Goal: Task Accomplishment & Management: Use online tool/utility

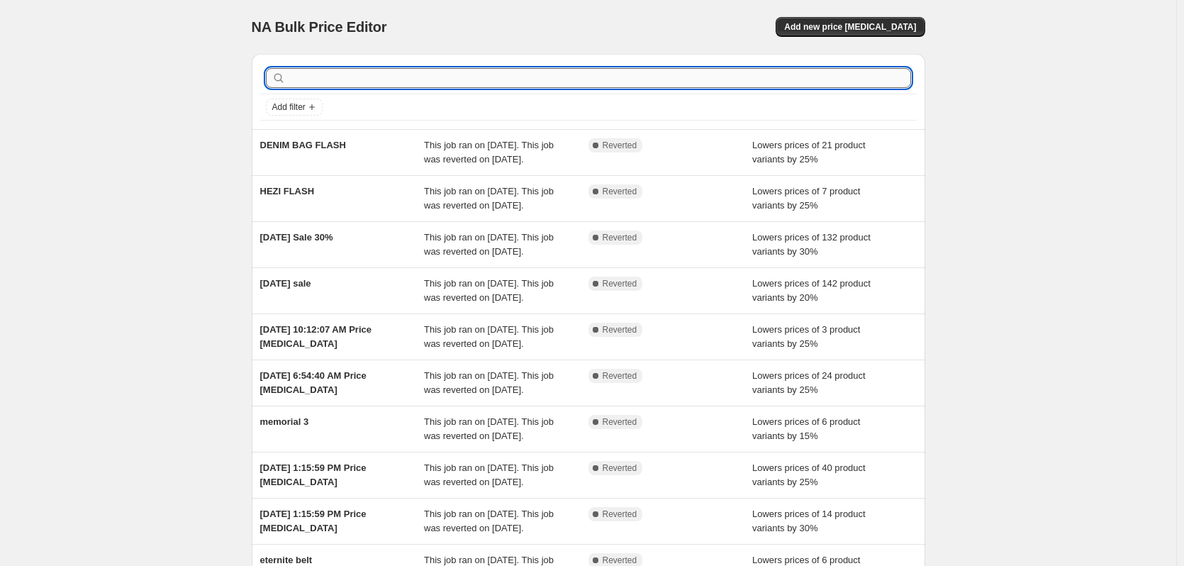
click at [395, 79] on input "text" at bounding box center [599, 78] width 622 height 20
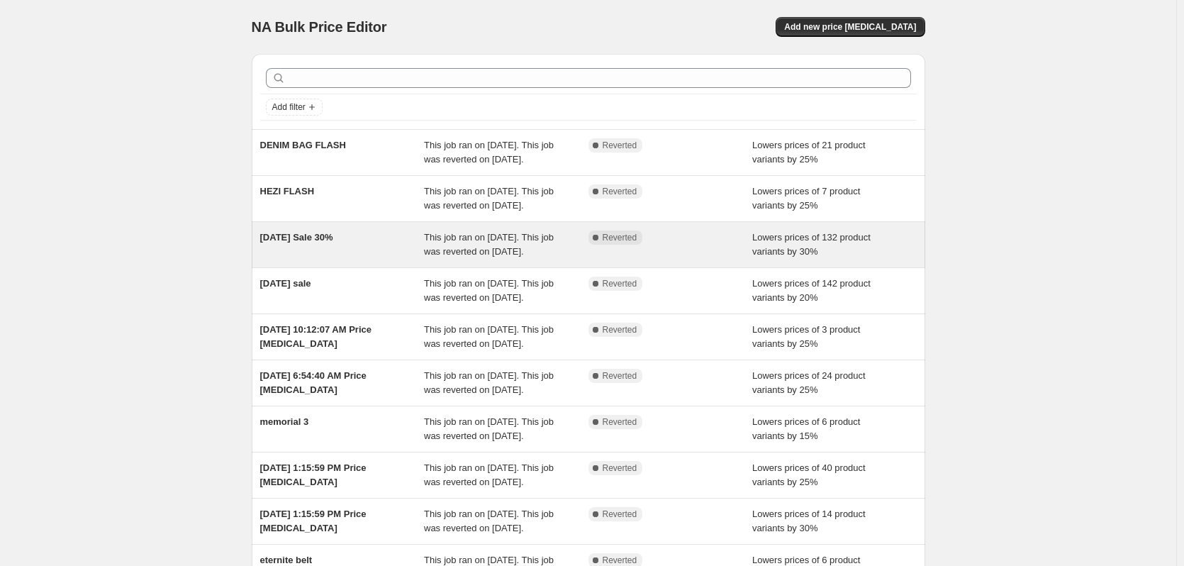
click at [323, 242] on span "[DATE] Sale 30%" at bounding box center [296, 237] width 73 height 11
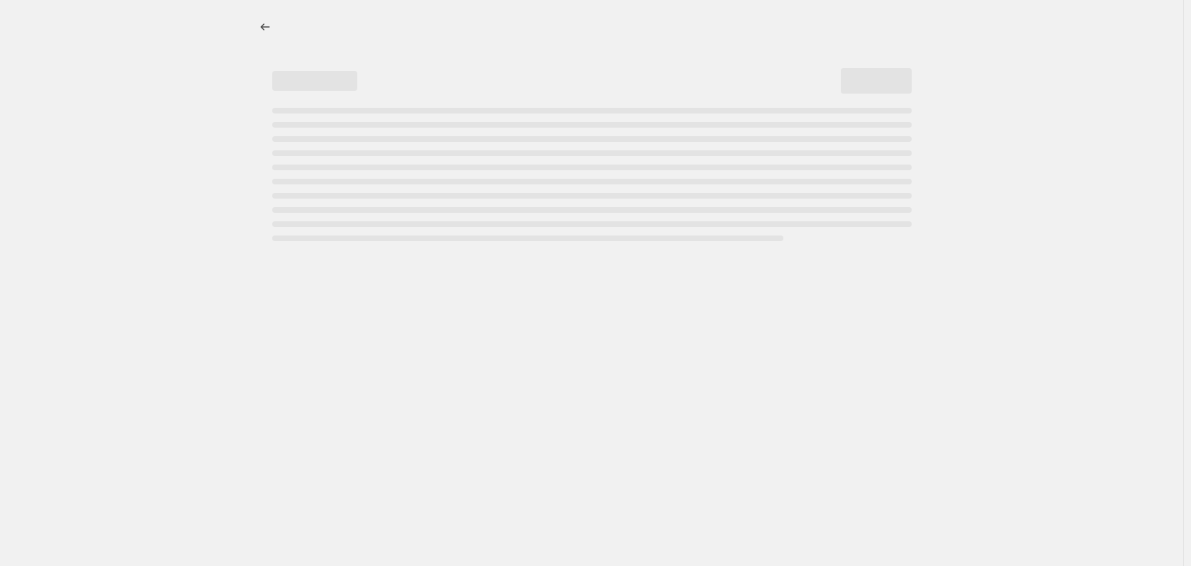
select select "percentage"
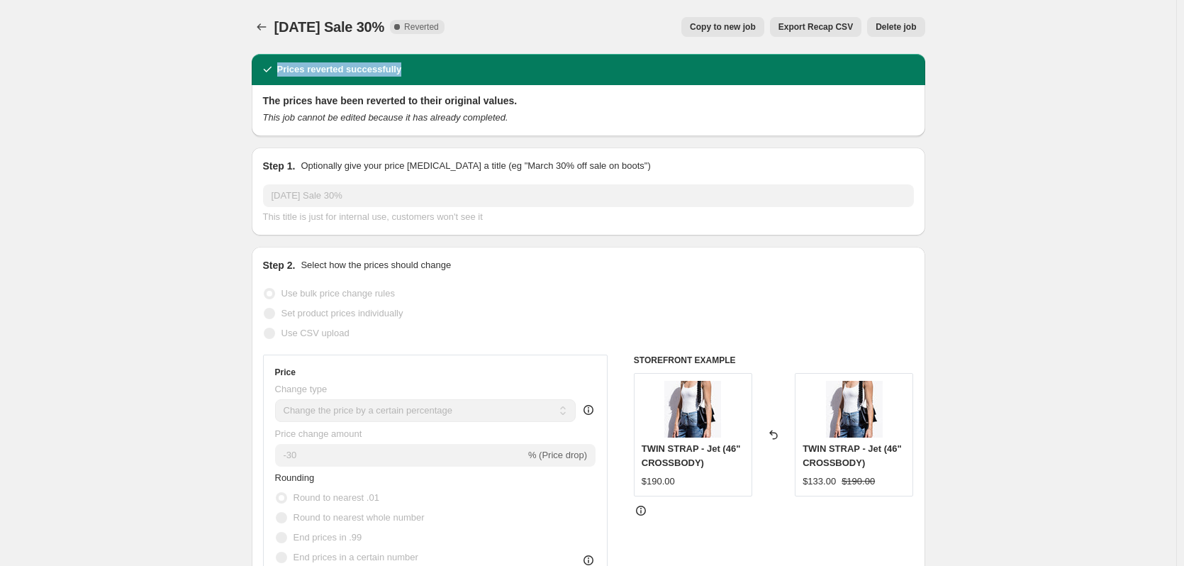
drag, startPoint x: 259, startPoint y: 74, endPoint x: 444, endPoint y: 68, distance: 185.1
click at [444, 68] on div "Prices reverted successfully" at bounding box center [588, 69] width 673 height 31
click at [444, 68] on div "Prices reverted successfully" at bounding box center [588, 69] width 656 height 14
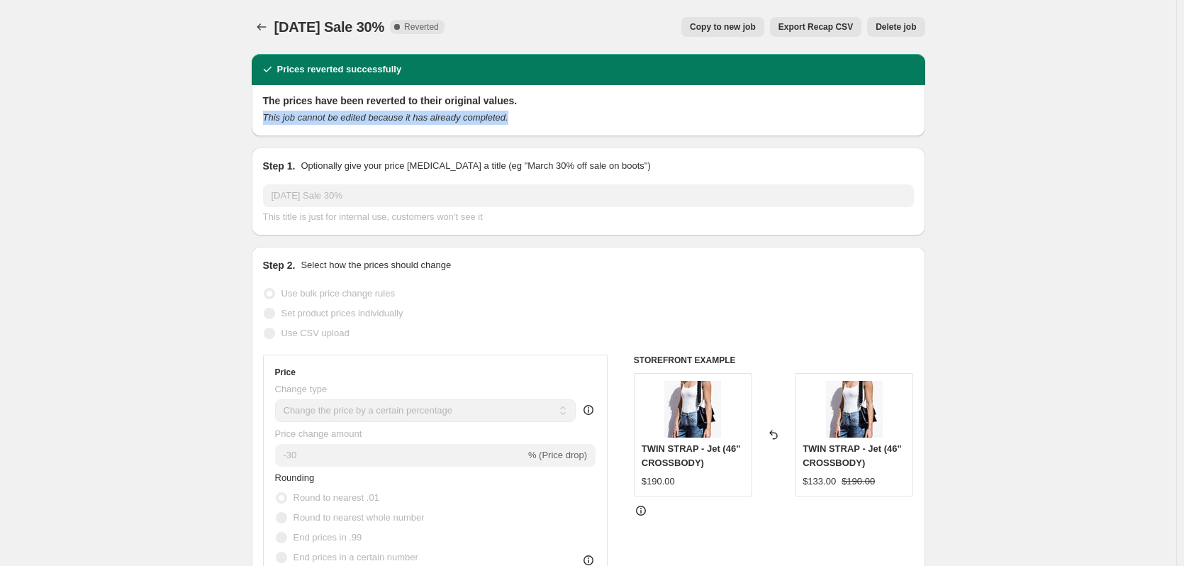
drag, startPoint x: 252, startPoint y: 120, endPoint x: 536, endPoint y: 112, distance: 283.6
click at [536, 112] on div "This job cannot be edited because it has already completed." at bounding box center [588, 118] width 651 height 14
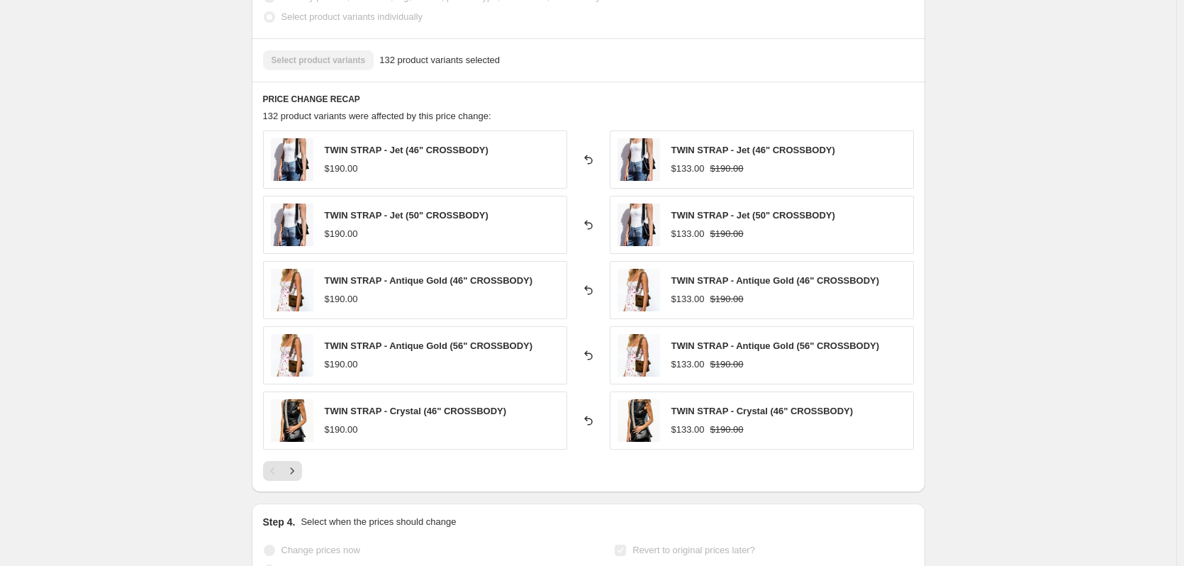
scroll to position [876, 0]
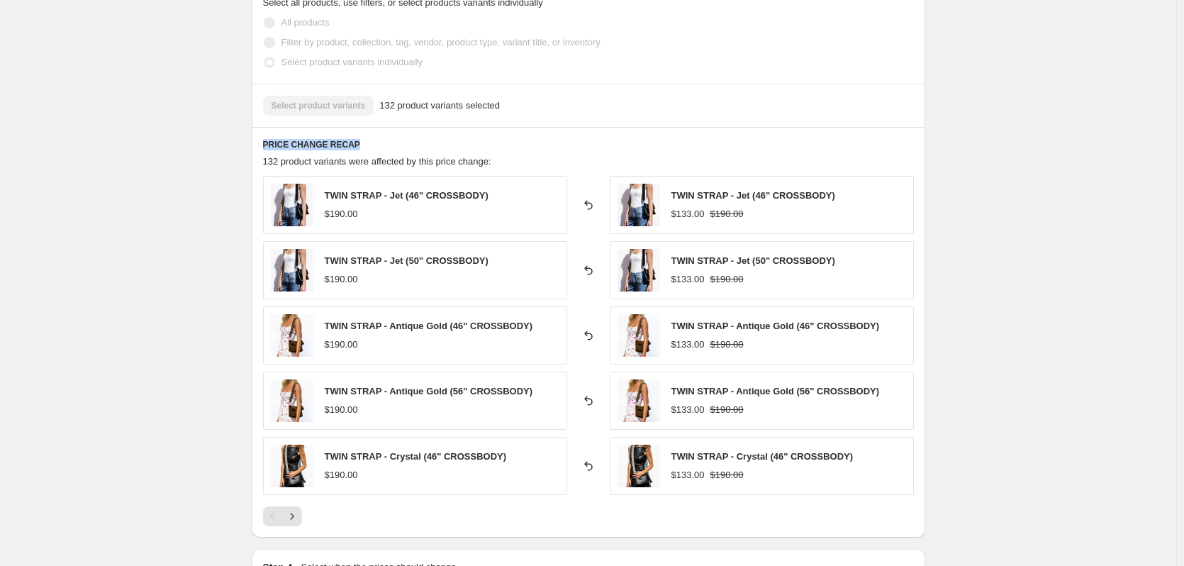
drag, startPoint x: 301, startPoint y: 144, endPoint x: 465, endPoint y: 146, distance: 163.7
click at [465, 146] on div "Prices reverted successfully The prices have been reverted to their original va…" at bounding box center [582, 35] width 685 height 1738
click at [173, 220] on div "[DATE] Sale 30%. This page is ready [DATE] Sale 30% Complete Reverted Copy to n…" at bounding box center [588, 57] width 1176 height 1867
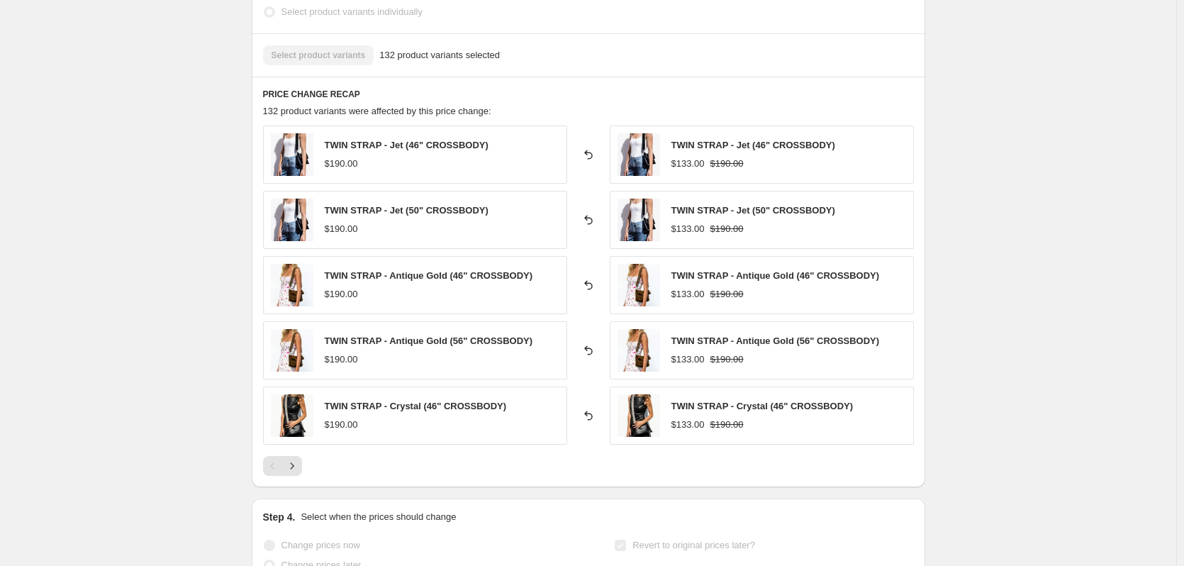
scroll to position [947, 0]
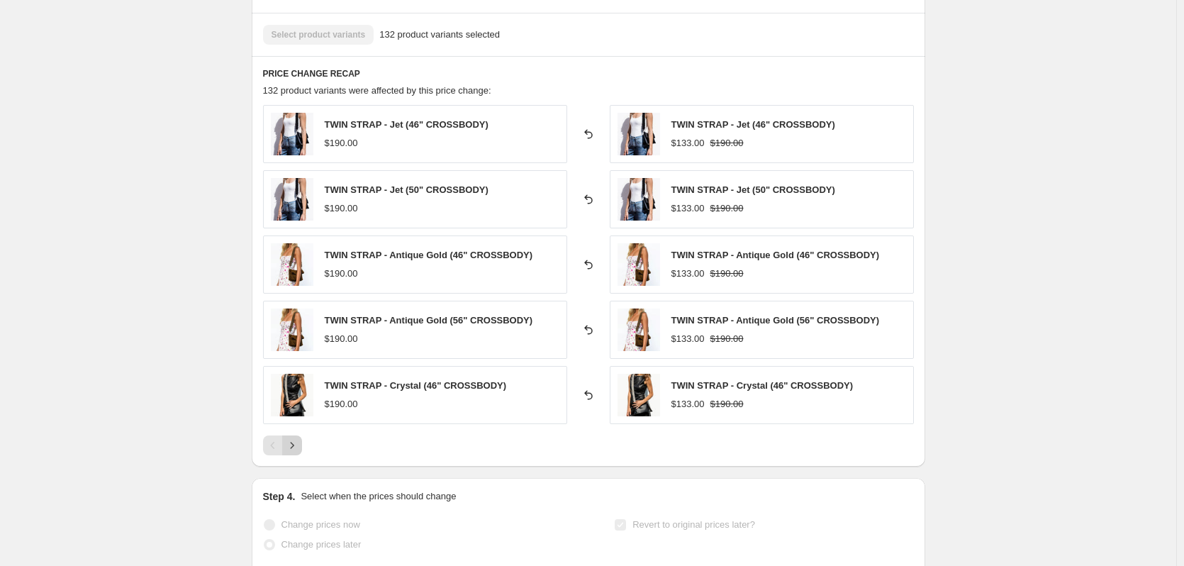
click at [293, 449] on icon "Next" at bounding box center [292, 445] width 14 height 14
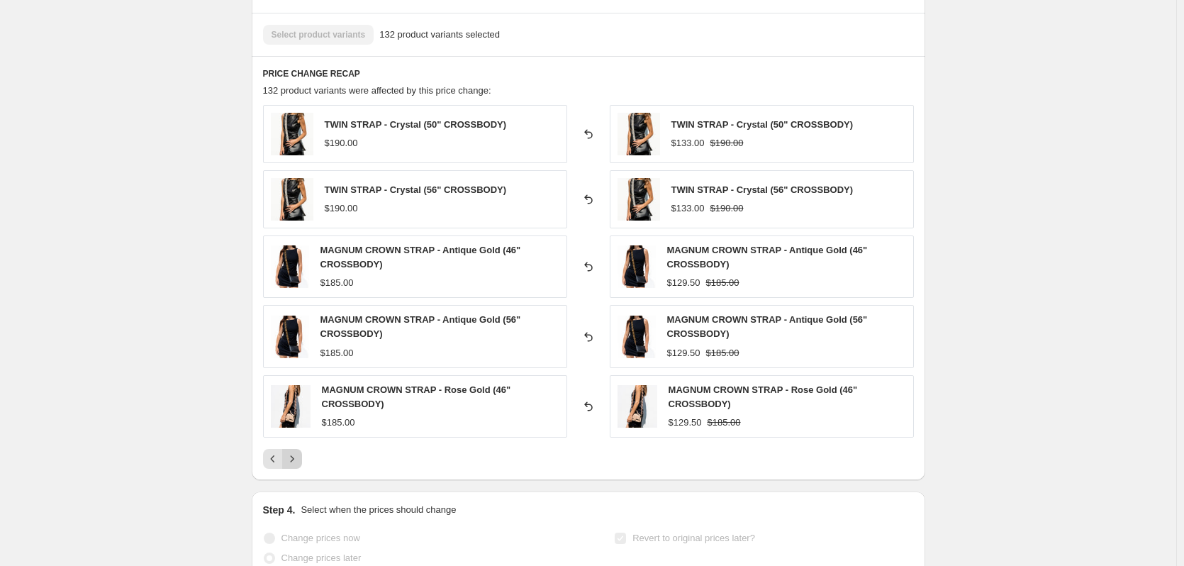
click at [297, 453] on icon "Next" at bounding box center [292, 459] width 14 height 14
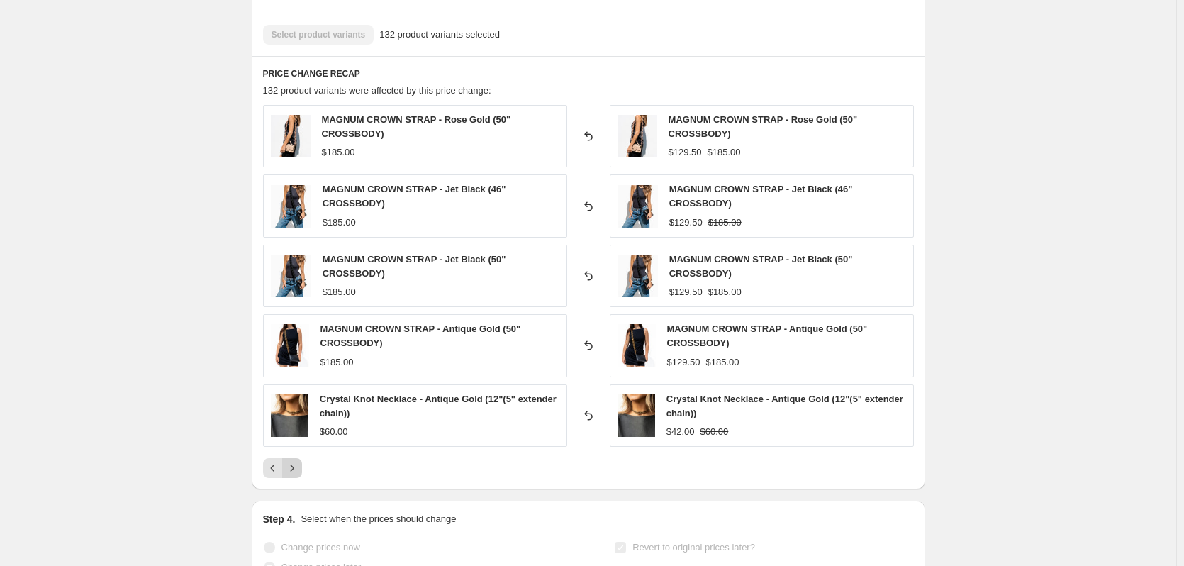
click at [297, 453] on div "MAGNUM CROWN STRAP - Rose Gold (50" CROSSBODY) $185.00 Reverted back MAGNUM CRO…" at bounding box center [588, 291] width 651 height 373
click at [291, 474] on icon "Next" at bounding box center [292, 468] width 14 height 14
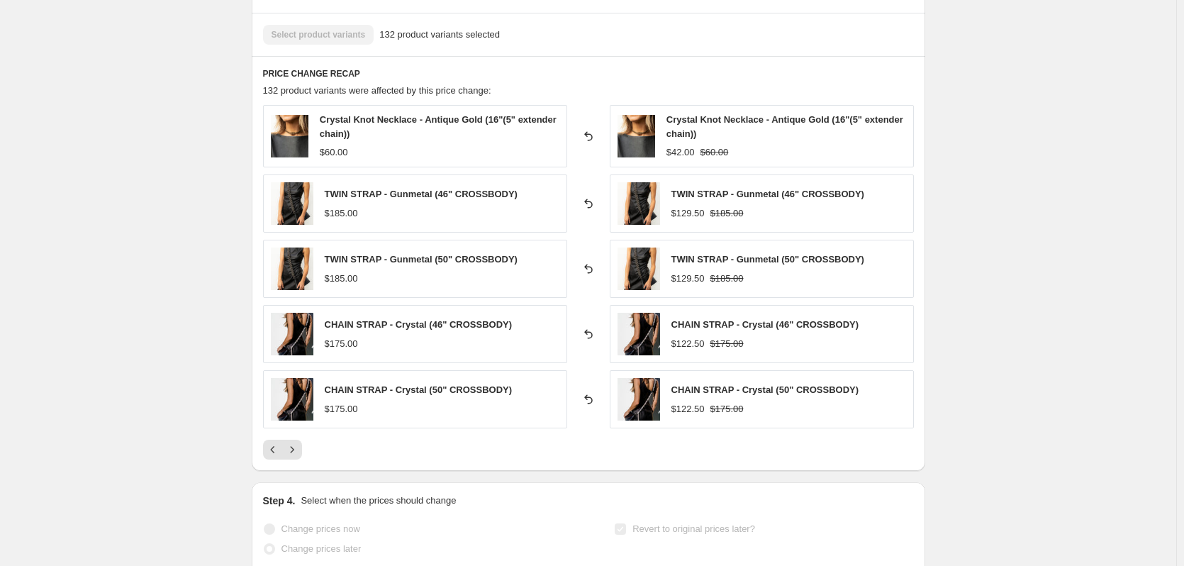
click at [296, 464] on div "PRICE CHANGE RECAP 132 product variants were affected by this price change: Cry…" at bounding box center [588, 263] width 673 height 415
click at [296, 455] on icon "Next" at bounding box center [292, 449] width 14 height 14
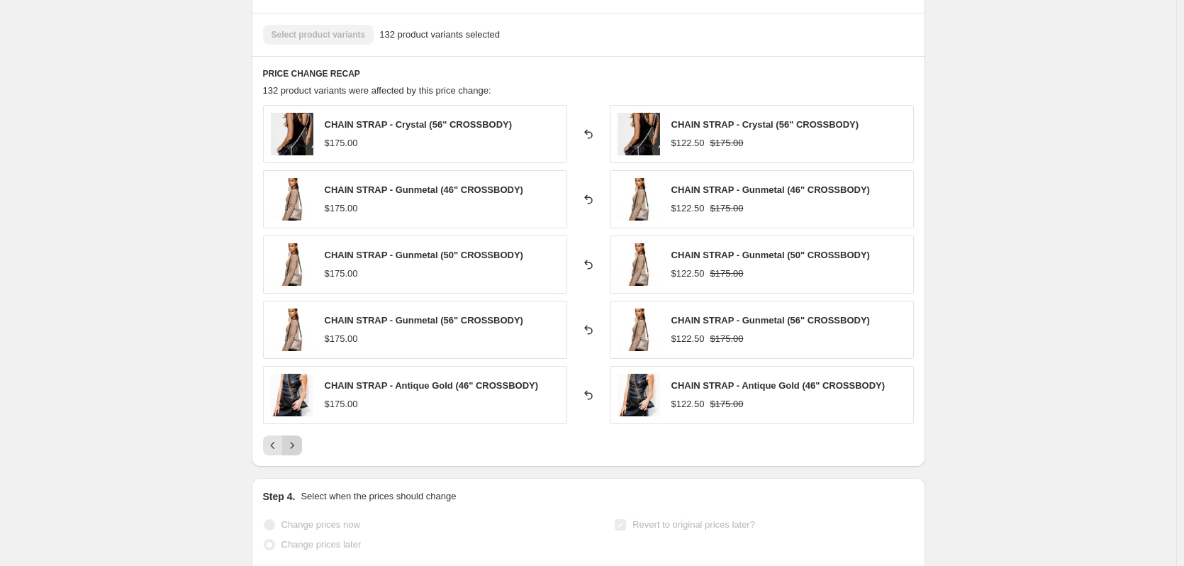
click at [296, 454] on button "Next" at bounding box center [292, 445] width 20 height 20
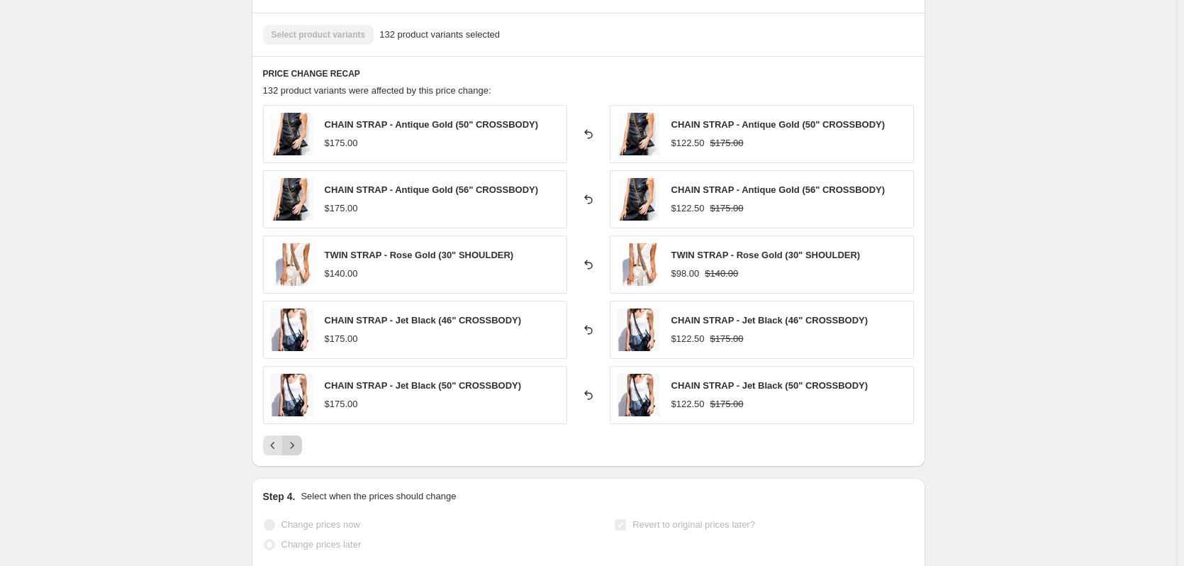
click at [296, 454] on button "Next" at bounding box center [292, 445] width 20 height 20
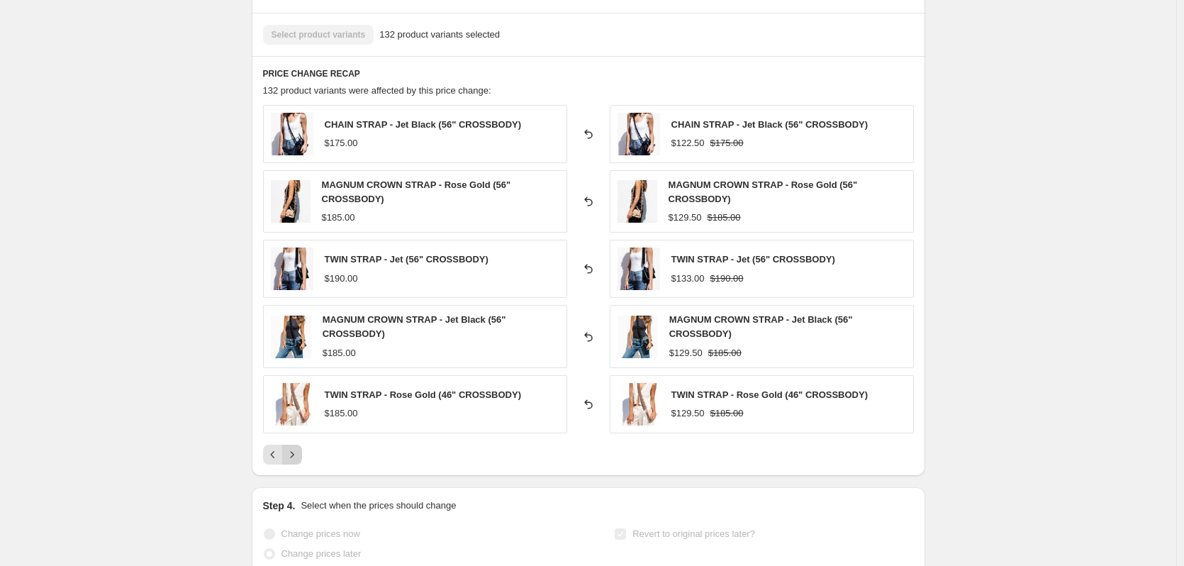
click at [293, 454] on icon "Next" at bounding box center [292, 454] width 4 height 6
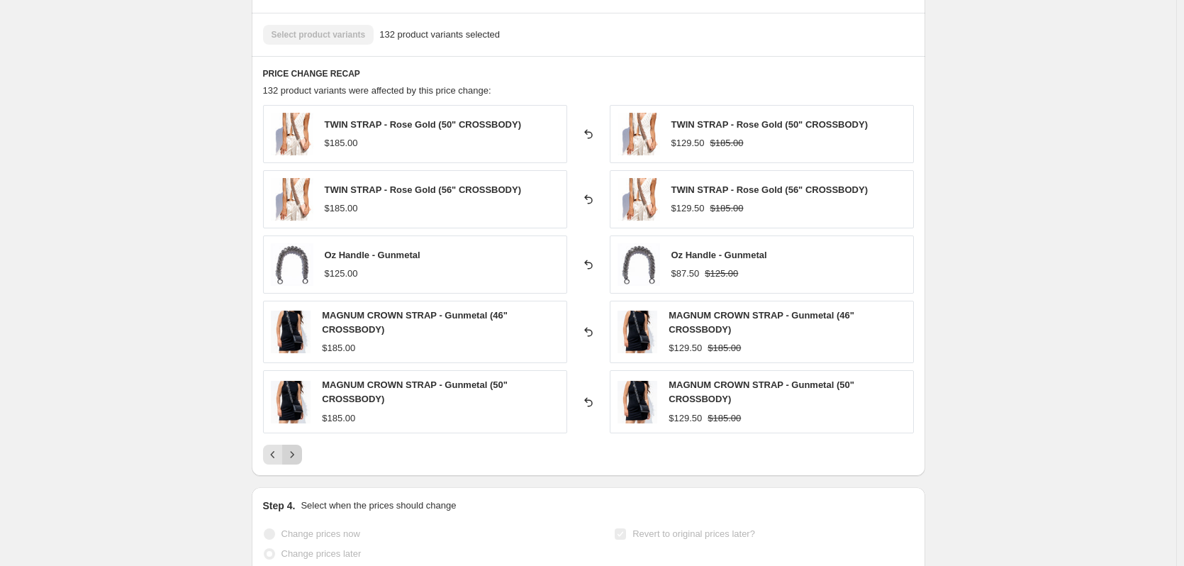
click at [293, 454] on icon "Next" at bounding box center [292, 454] width 4 height 6
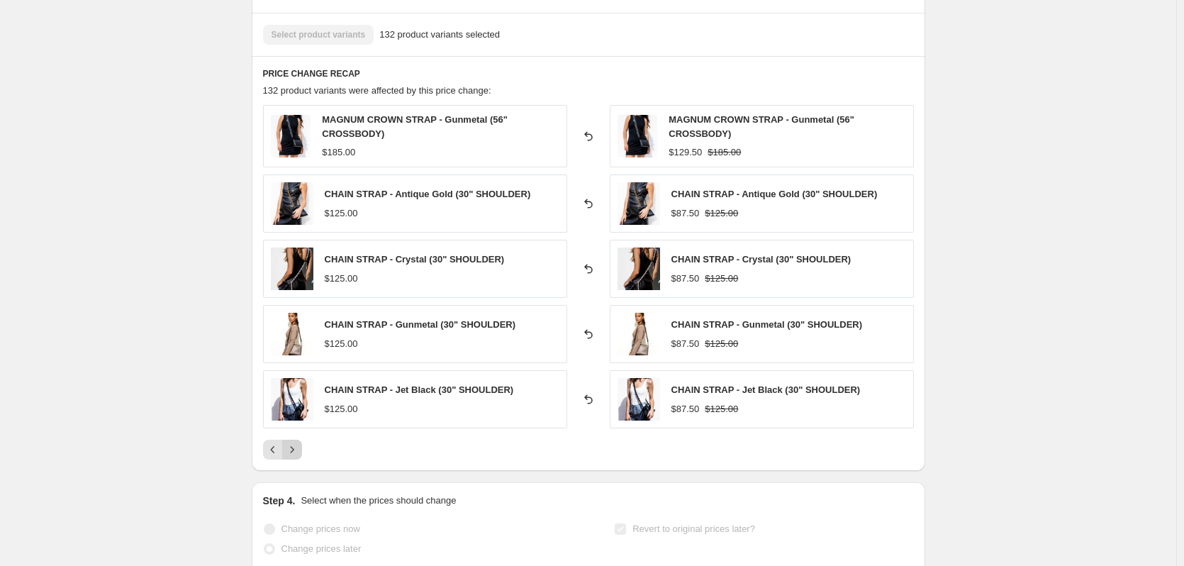
click at [296, 454] on icon "Next" at bounding box center [292, 449] width 14 height 14
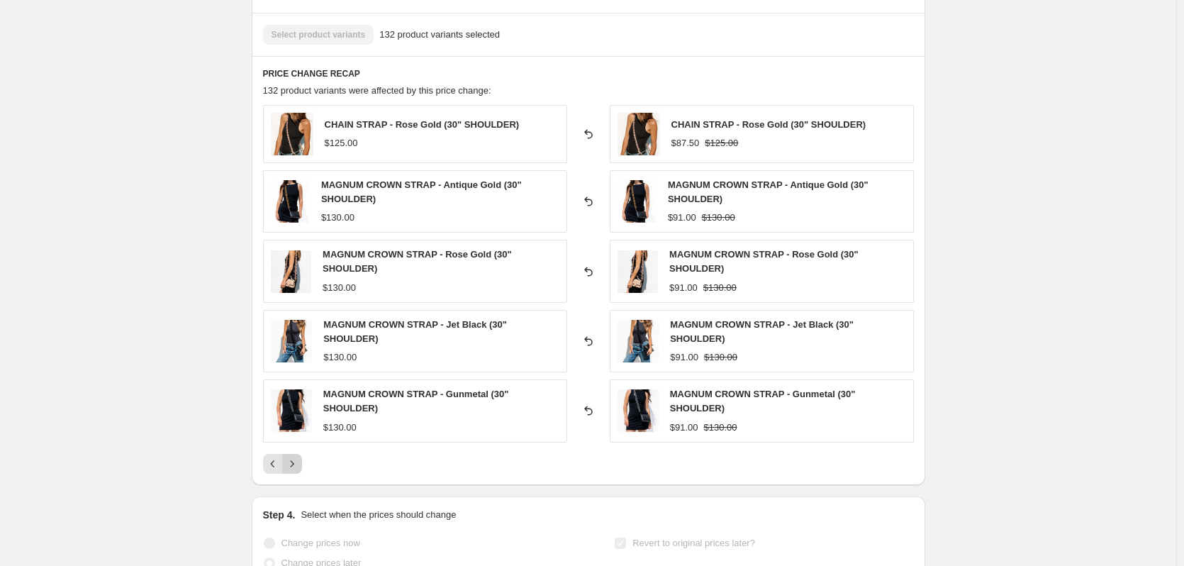
click at [296, 454] on button "Next" at bounding box center [292, 464] width 20 height 20
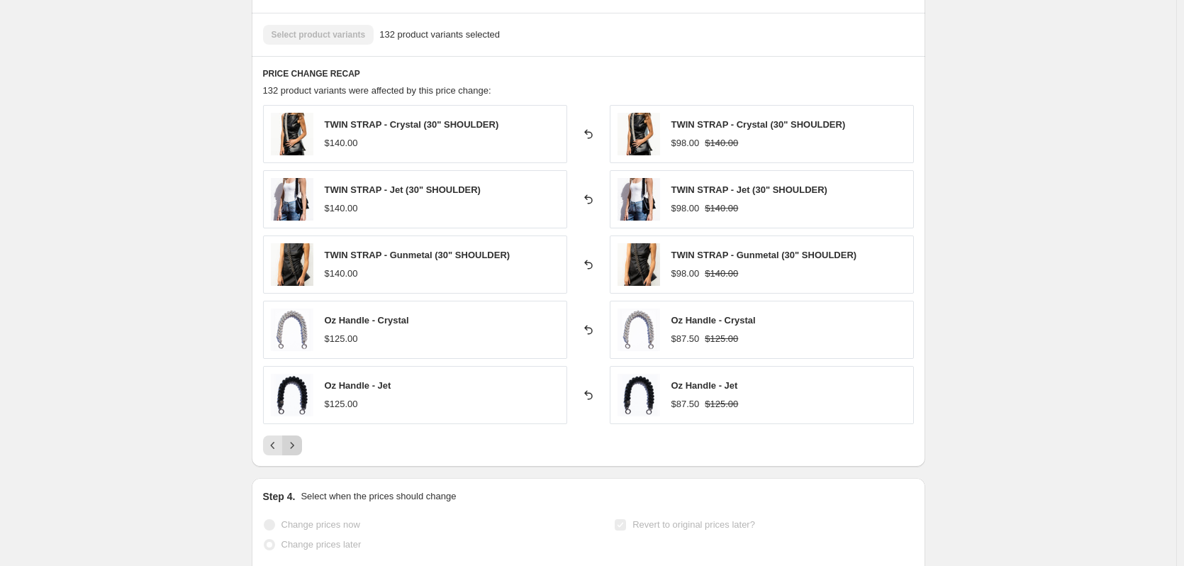
click at [296, 454] on button "Next" at bounding box center [292, 445] width 20 height 20
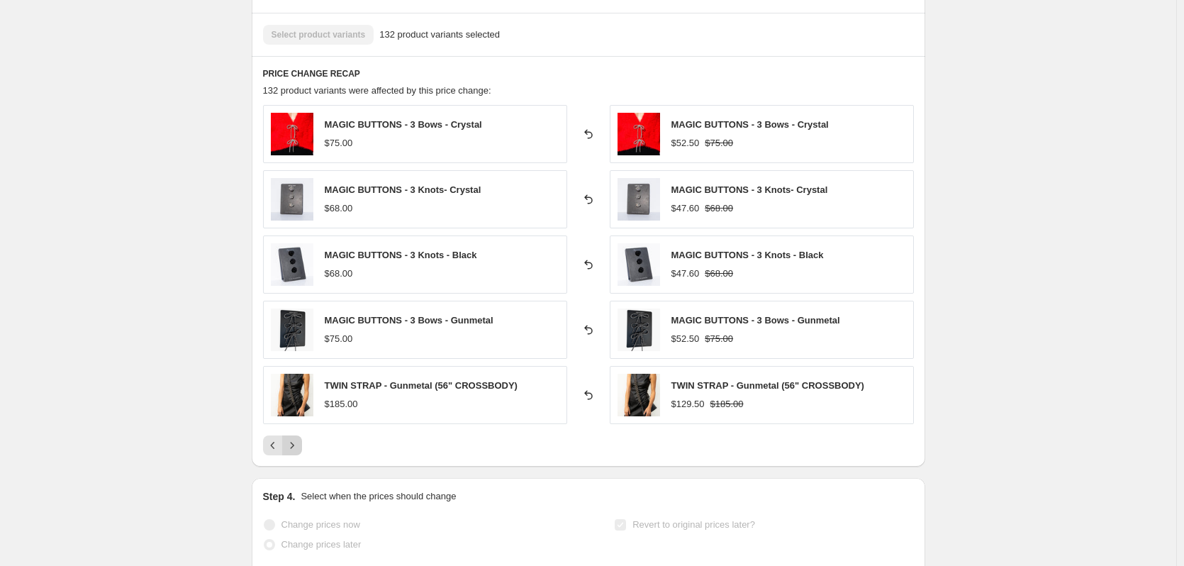
click at [296, 454] on button "Next" at bounding box center [292, 445] width 20 height 20
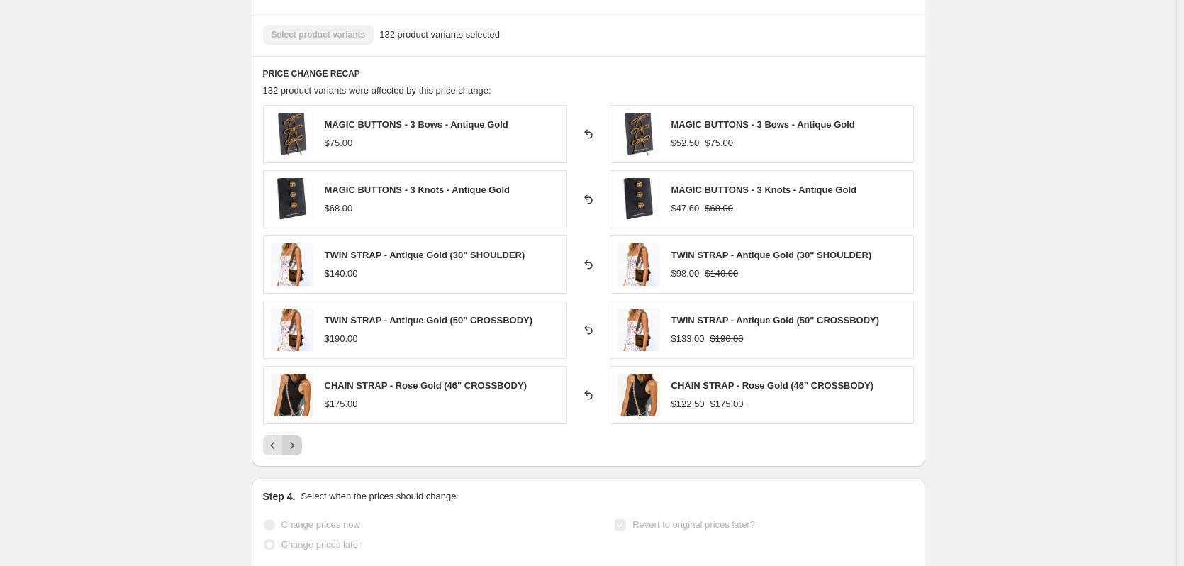
click at [296, 454] on button "Next" at bounding box center [292, 445] width 20 height 20
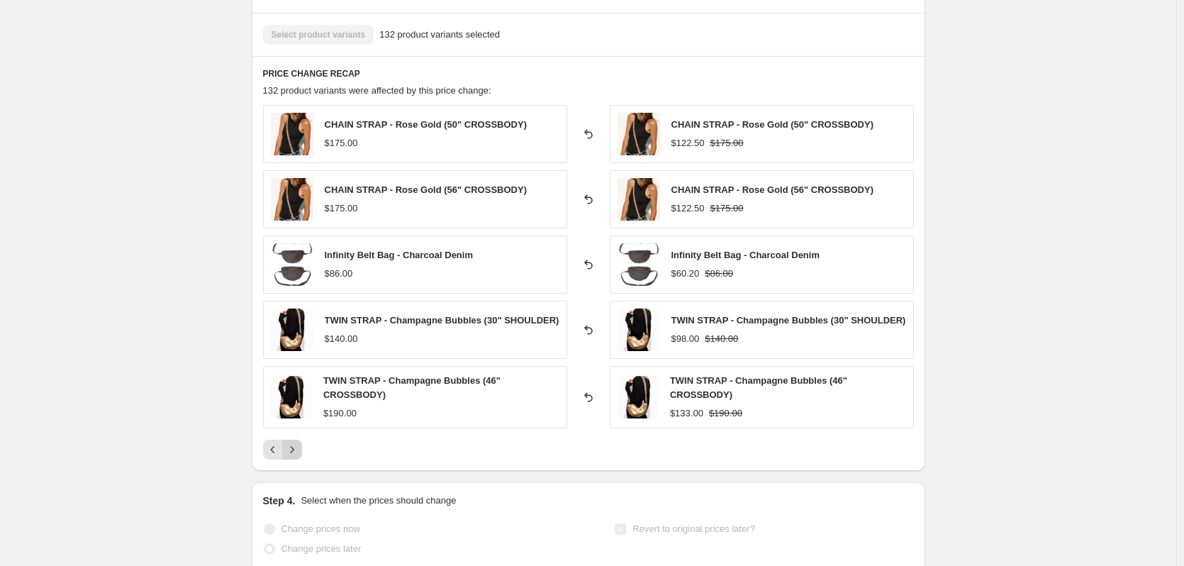
click at [296, 454] on icon "Next" at bounding box center [292, 449] width 14 height 14
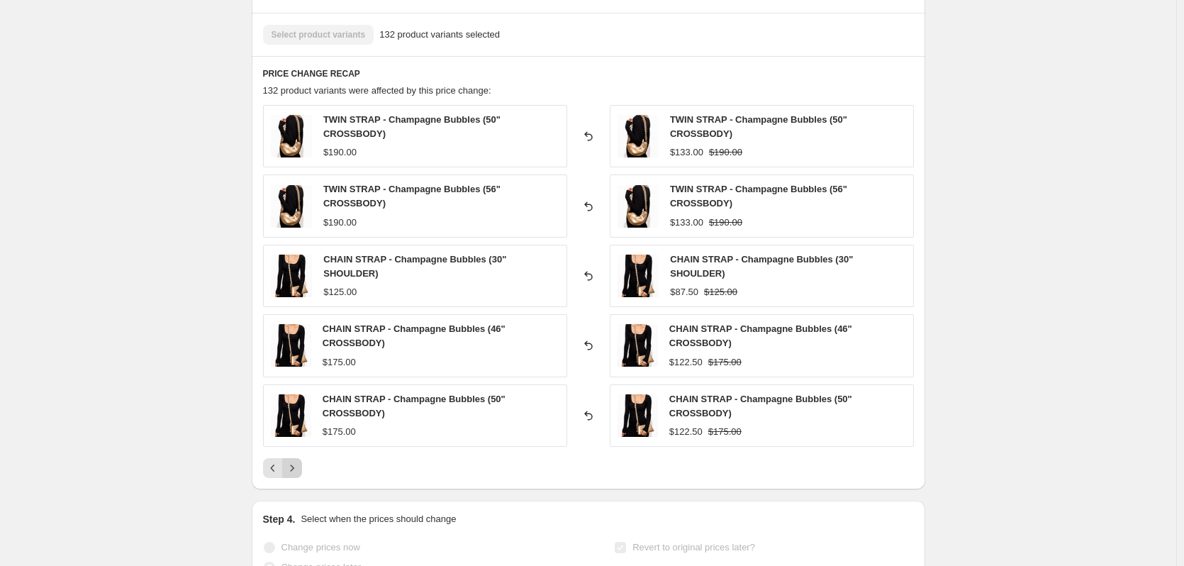
click at [296, 454] on div "TWIN STRAP - Champagne Bubbles (50" CROSSBODY) $190.00 Reverted back TWIN STRAP…" at bounding box center [588, 291] width 651 height 373
click at [294, 463] on icon "Next" at bounding box center [292, 468] width 14 height 14
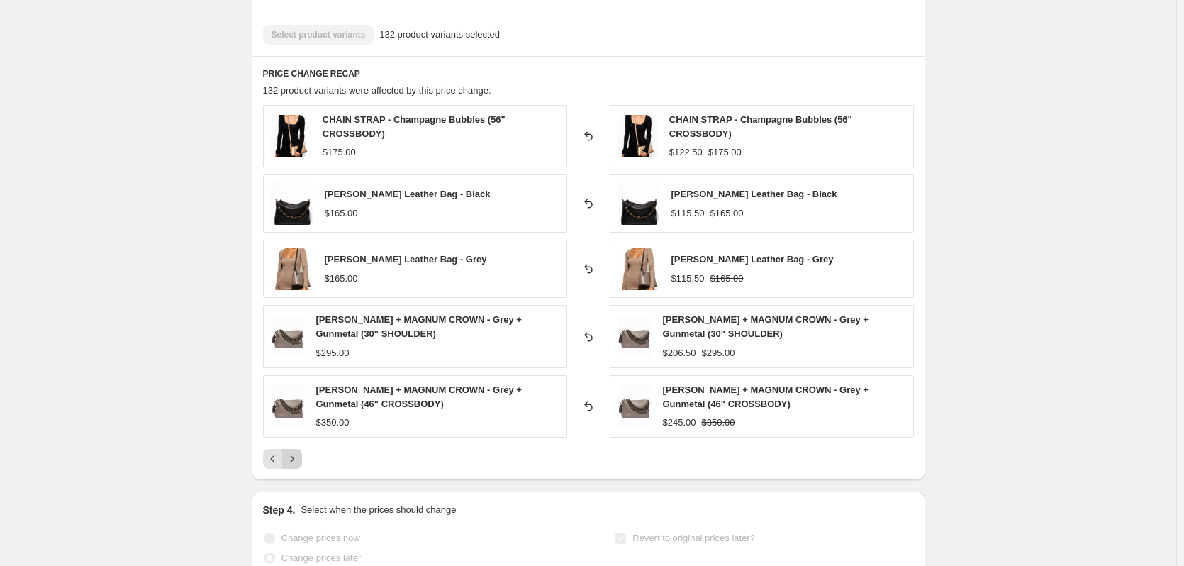
click at [294, 463] on icon "Next" at bounding box center [292, 459] width 14 height 14
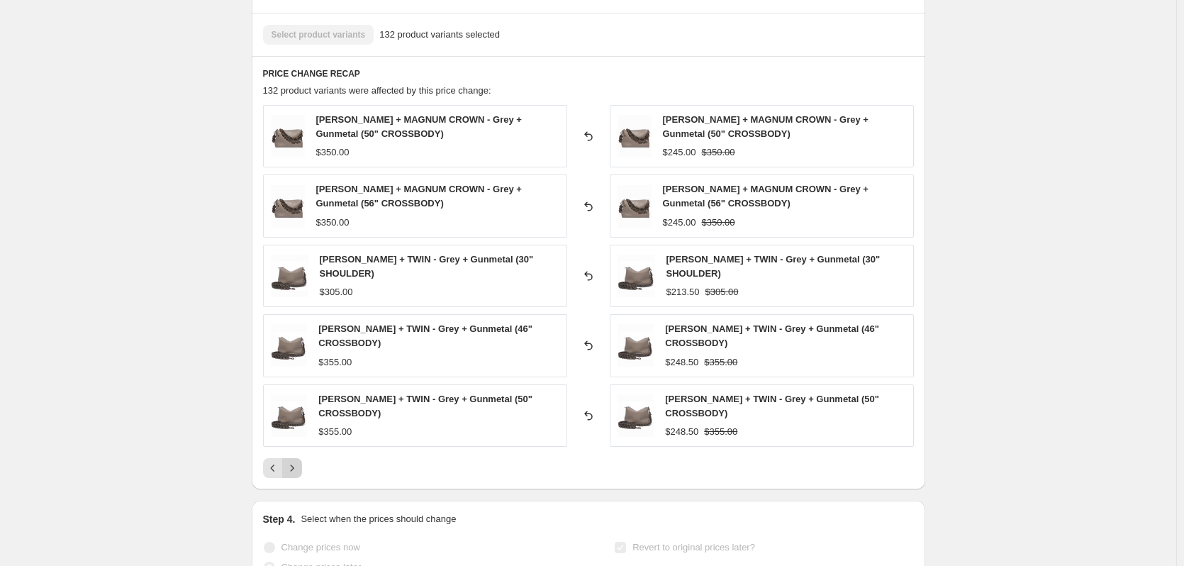
click at [294, 463] on icon "Next" at bounding box center [292, 468] width 14 height 14
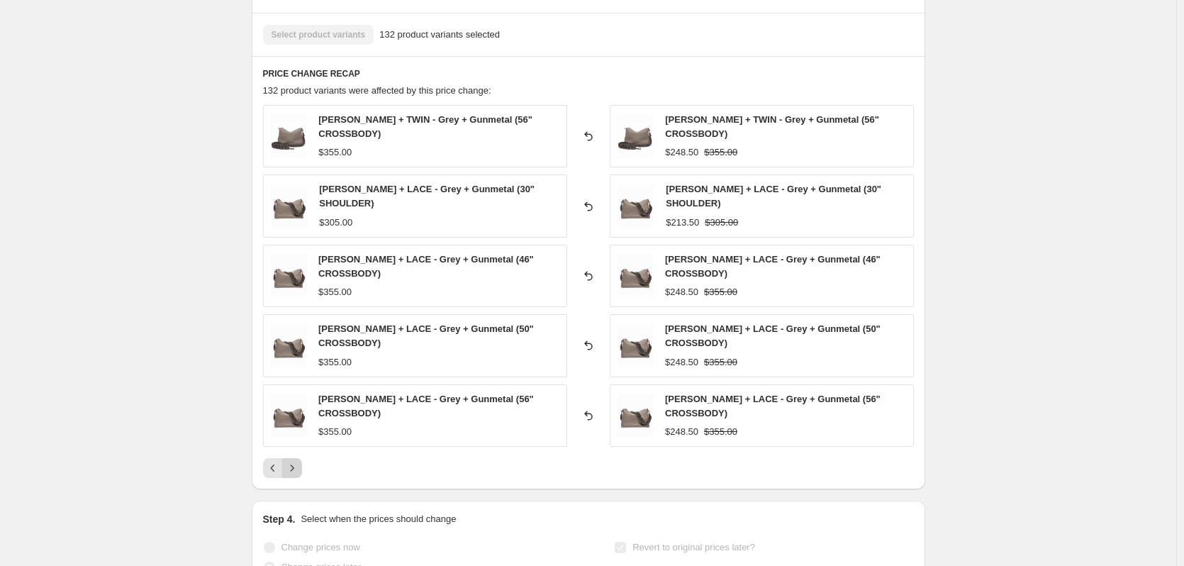
click at [294, 463] on icon "Next" at bounding box center [292, 468] width 14 height 14
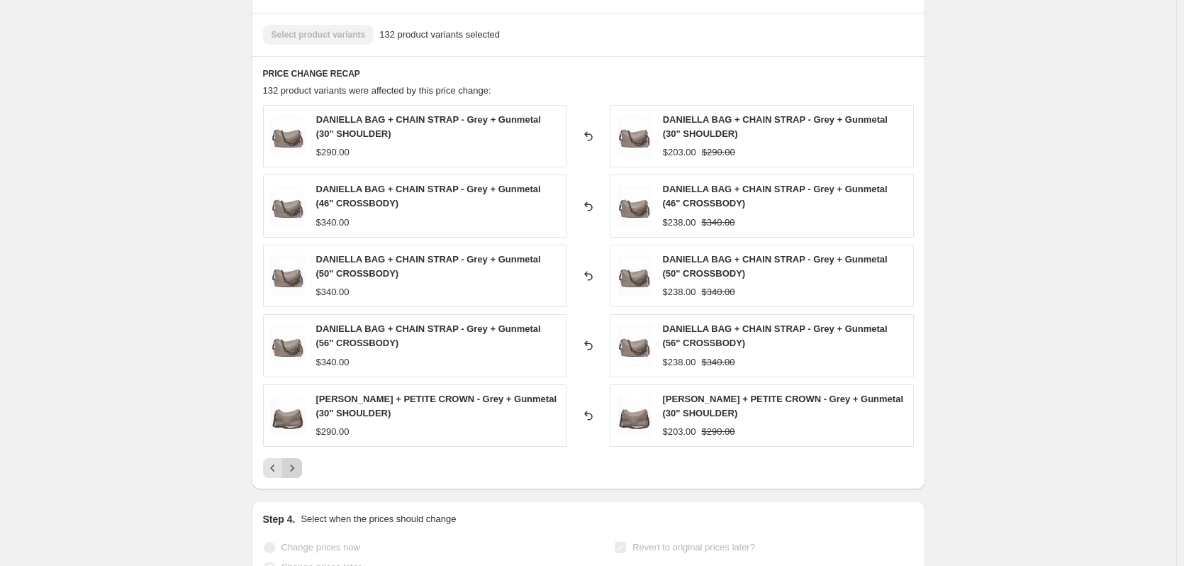
click at [294, 463] on icon "Next" at bounding box center [292, 468] width 14 height 14
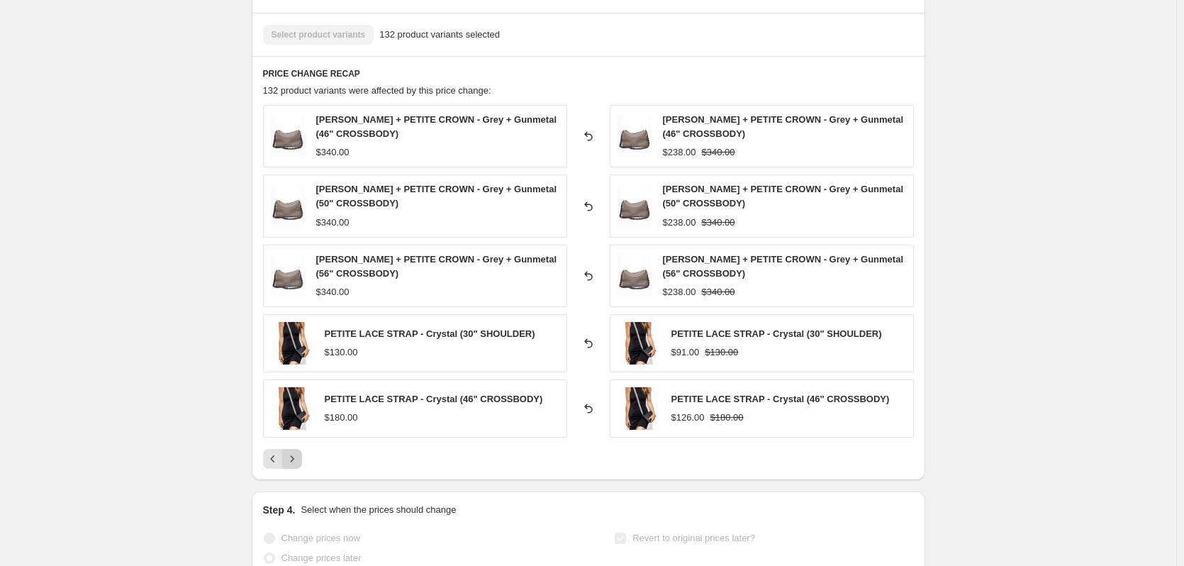
click at [294, 463] on icon "Next" at bounding box center [292, 459] width 14 height 14
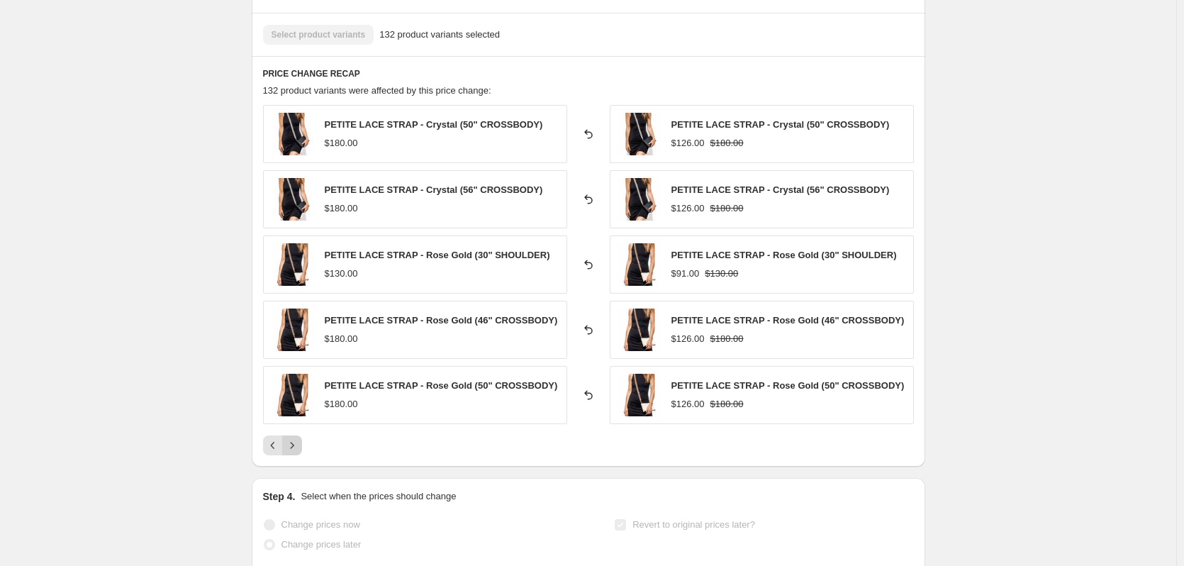
click at [299, 449] on icon "Next" at bounding box center [292, 445] width 14 height 14
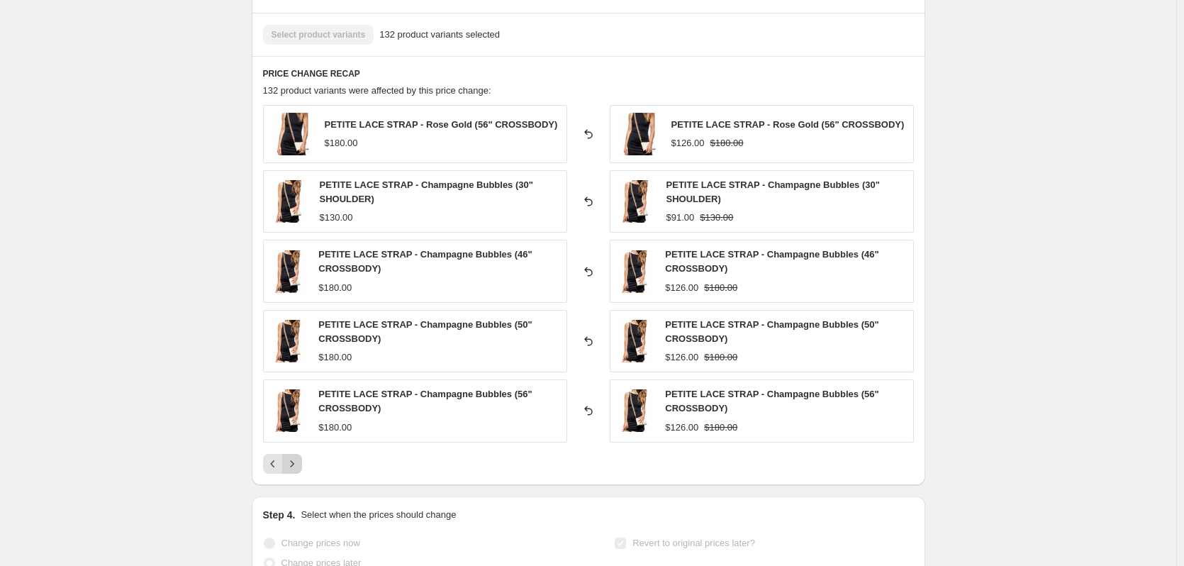
click at [300, 449] on div "PETITE LACE STRAP - Rose Gold (56" CROSSBODY) $180.00 Reverted back PETITE LACE…" at bounding box center [588, 289] width 651 height 369
click at [295, 464] on icon "Next" at bounding box center [292, 463] width 14 height 14
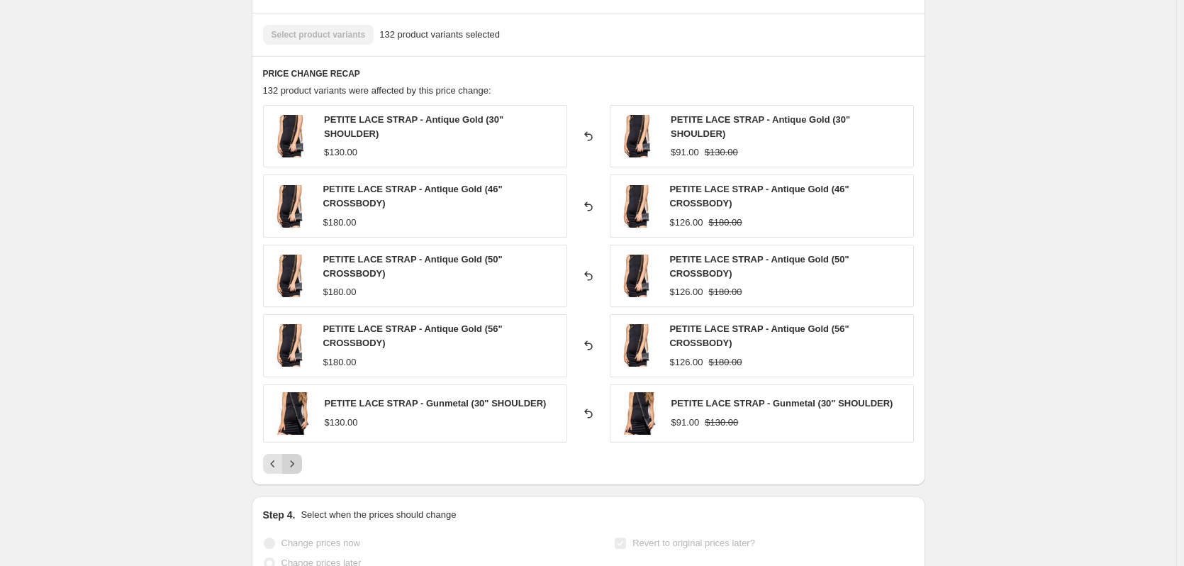
click at [295, 456] on icon "Next" at bounding box center [292, 463] width 14 height 14
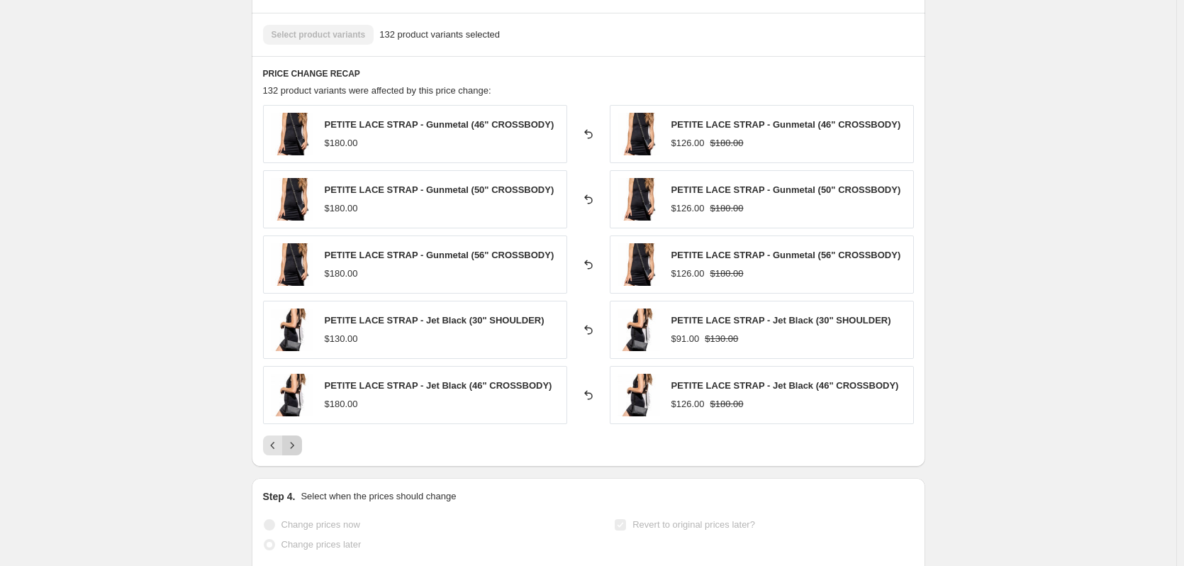
click at [295, 456] on div "PRICE CHANGE RECAP 132 product variants were affected by this price change: PET…" at bounding box center [588, 261] width 673 height 410
click at [293, 444] on icon "Next" at bounding box center [292, 445] width 4 height 6
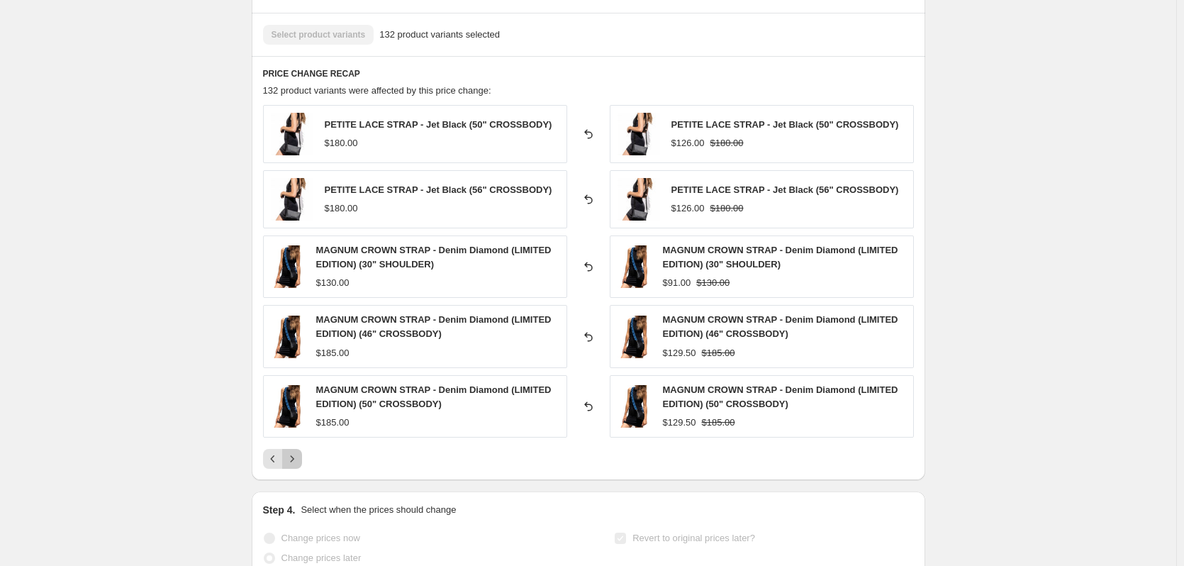
click at [299, 456] on icon "Next" at bounding box center [292, 459] width 14 height 14
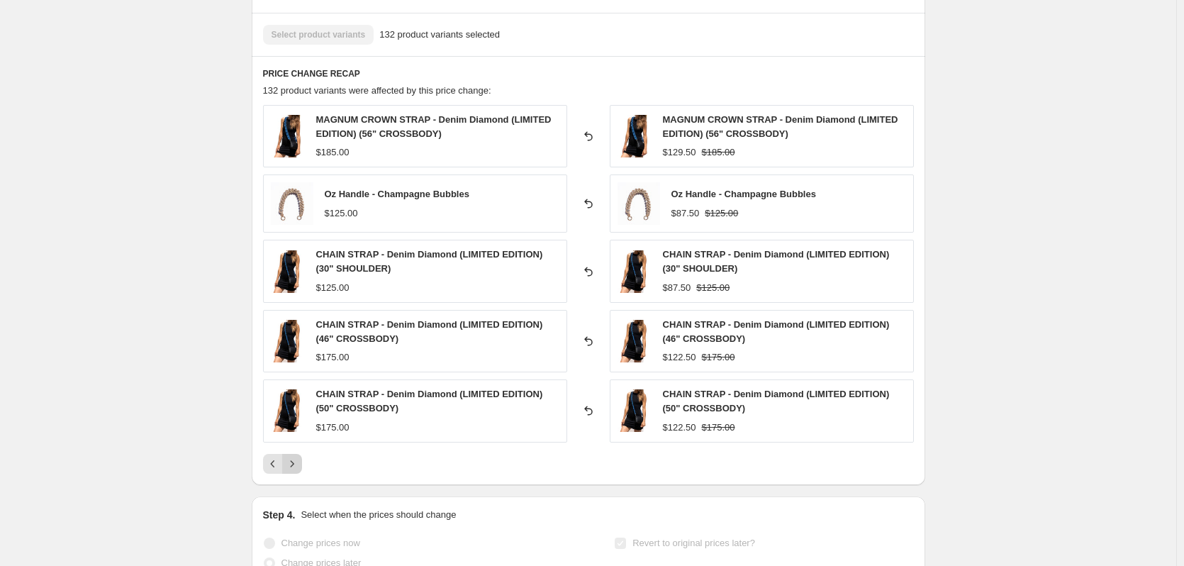
click at [299, 456] on icon "Next" at bounding box center [292, 463] width 14 height 14
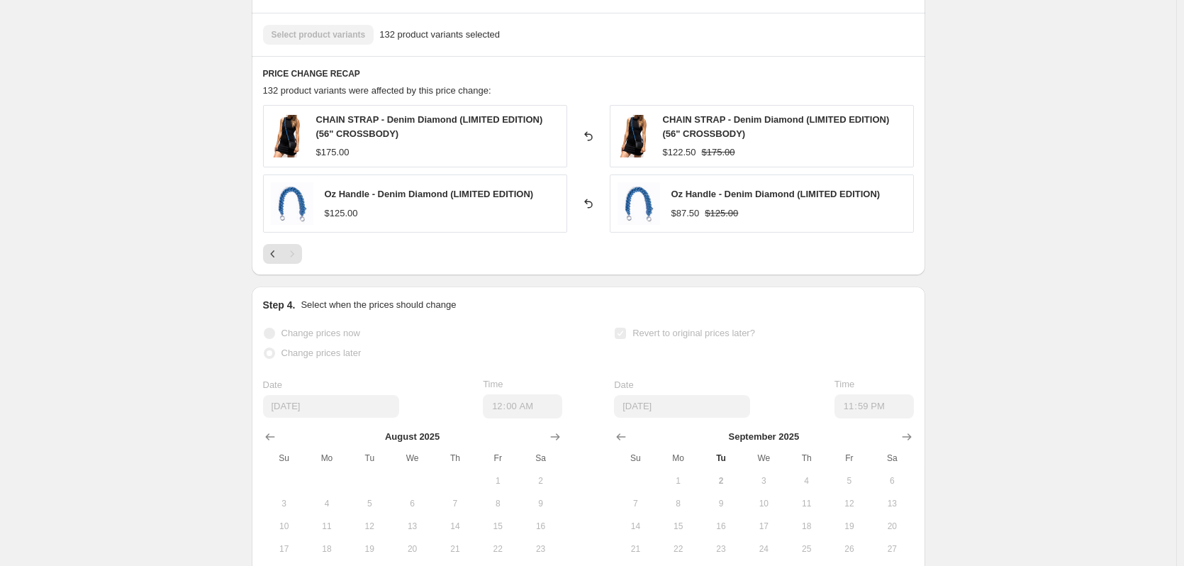
click at [291, 259] on div "Pagination" at bounding box center [292, 254] width 20 height 20
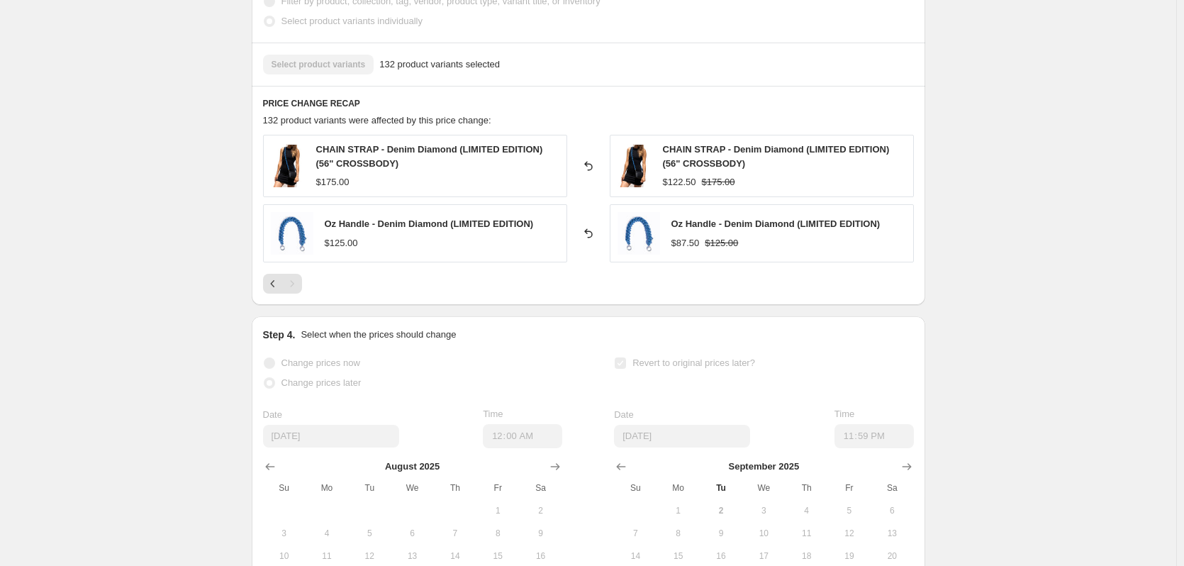
scroll to position [921, 0]
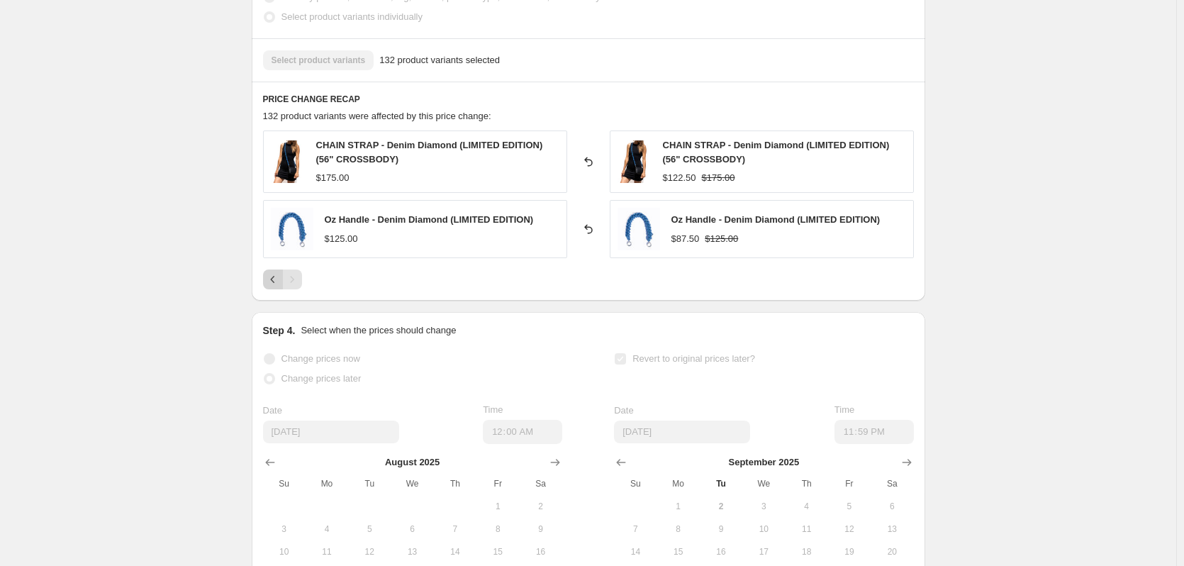
click at [274, 282] on icon "Previous" at bounding box center [273, 279] width 14 height 14
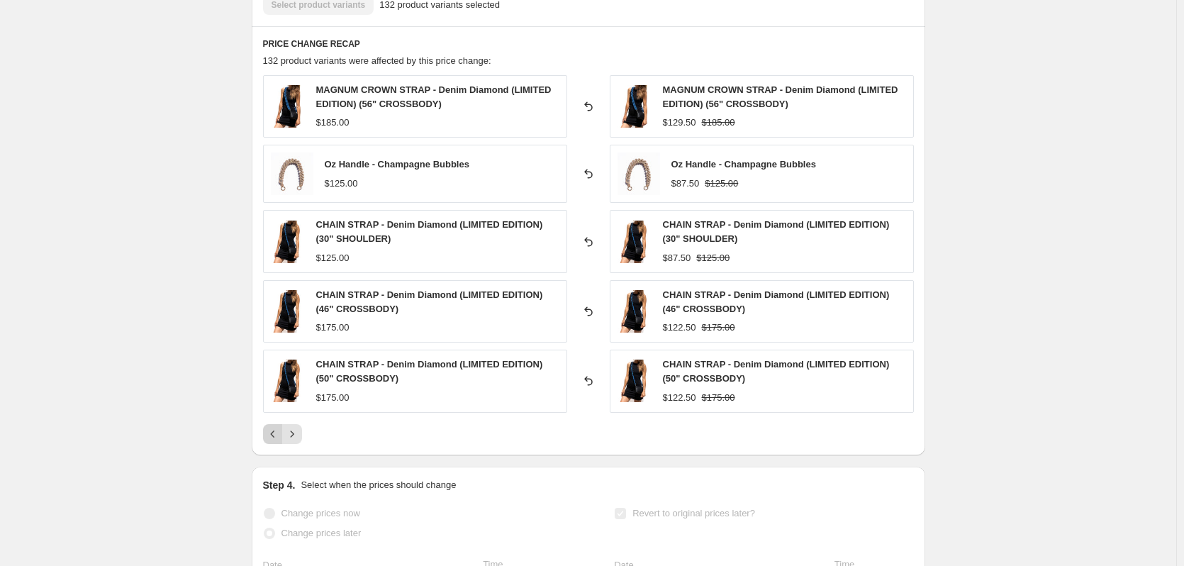
scroll to position [992, 0]
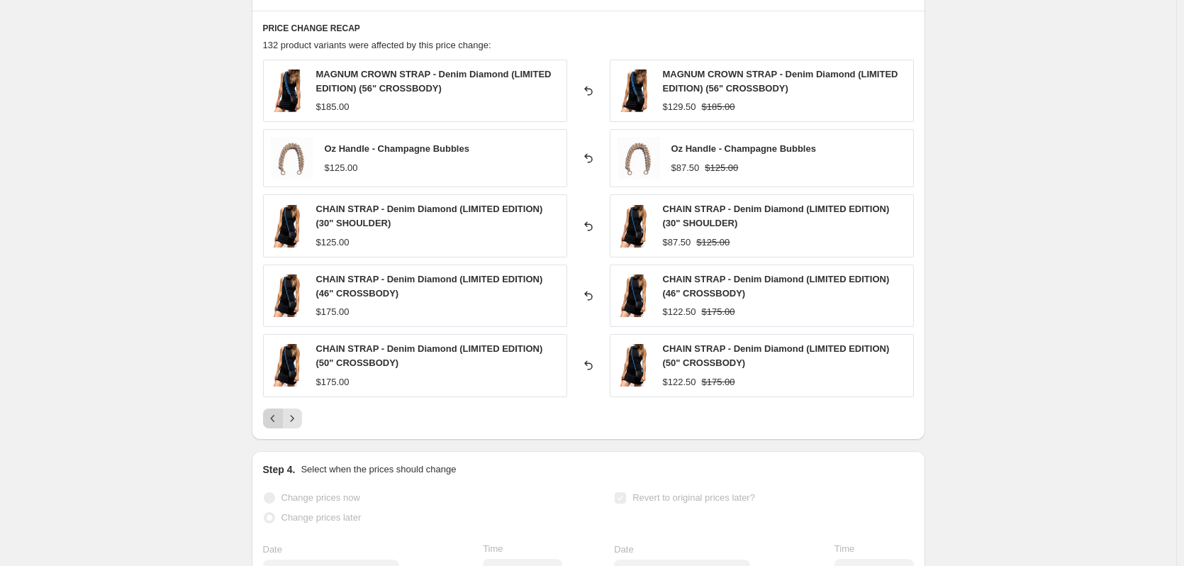
click at [274, 417] on icon "Previous" at bounding box center [273, 418] width 14 height 14
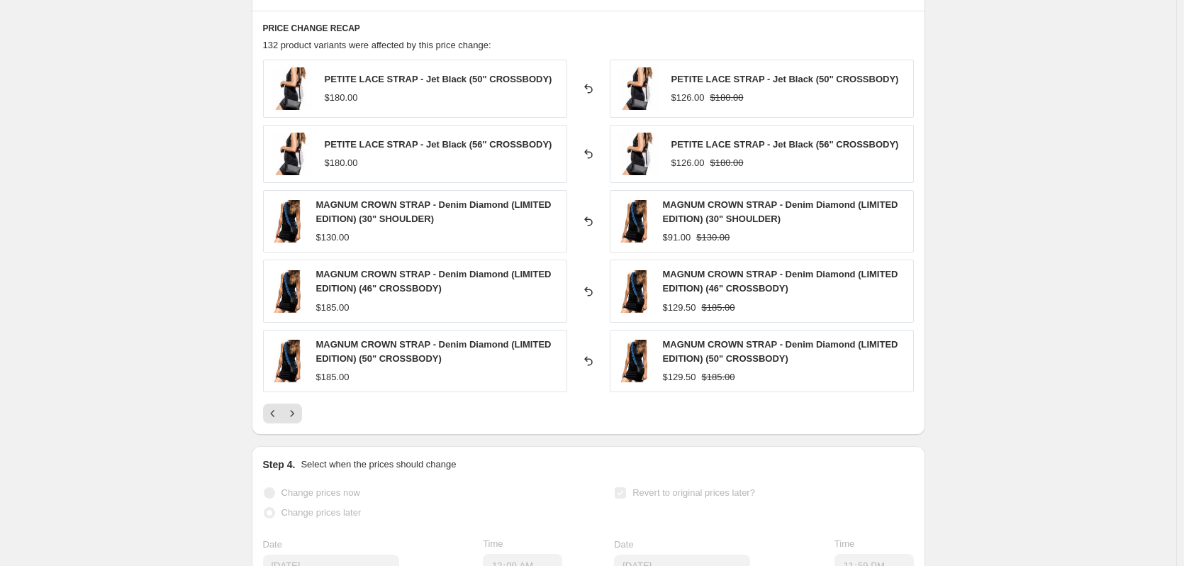
click at [275, 417] on icon "Previous" at bounding box center [273, 413] width 14 height 14
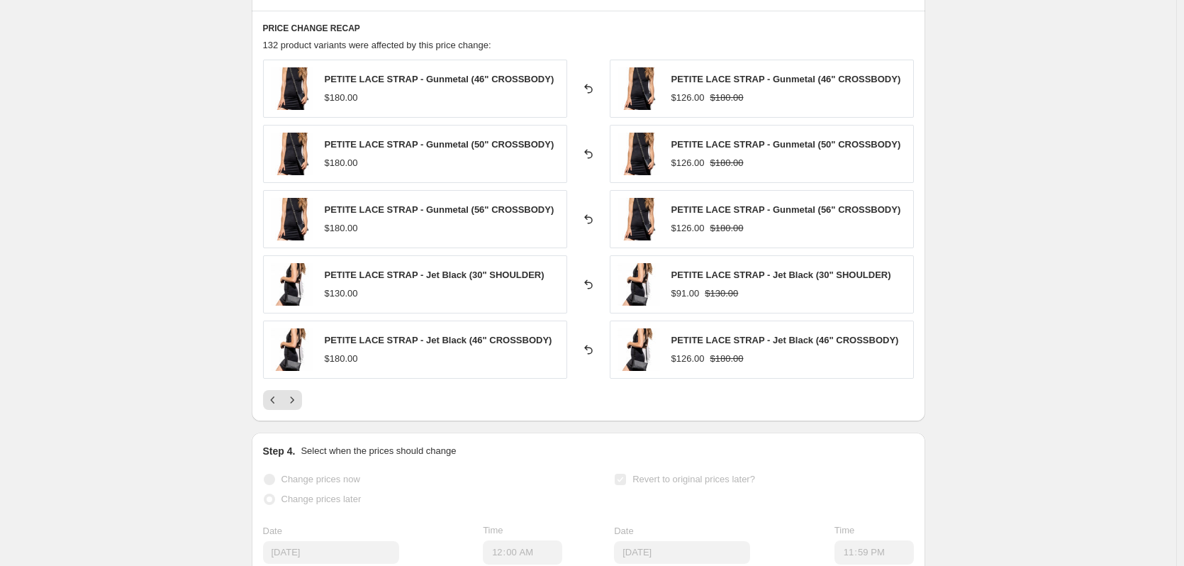
click at [276, 417] on div "PRICE CHANGE RECAP 132 product variants were affected by this price change: PET…" at bounding box center [588, 216] width 673 height 410
click at [276, 393] on icon "Previous" at bounding box center [273, 400] width 14 height 14
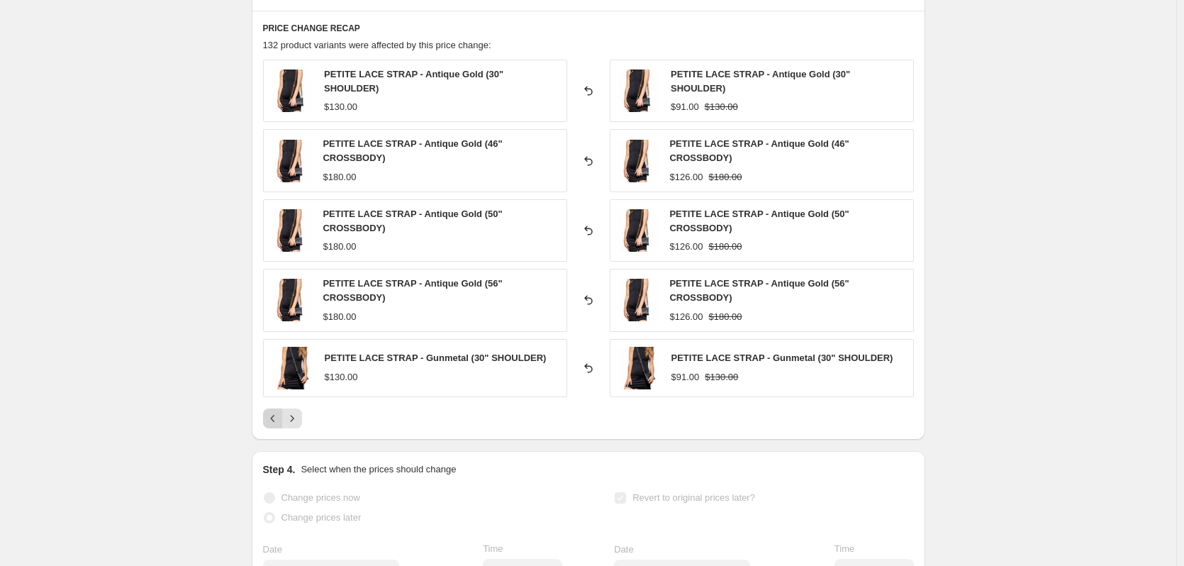
click at [276, 393] on div "PETITE LACE STRAP - Gunmetal (30" SHOULDER) $130.00" at bounding box center [415, 368] width 304 height 58
click at [271, 422] on icon "Previous" at bounding box center [273, 418] width 14 height 14
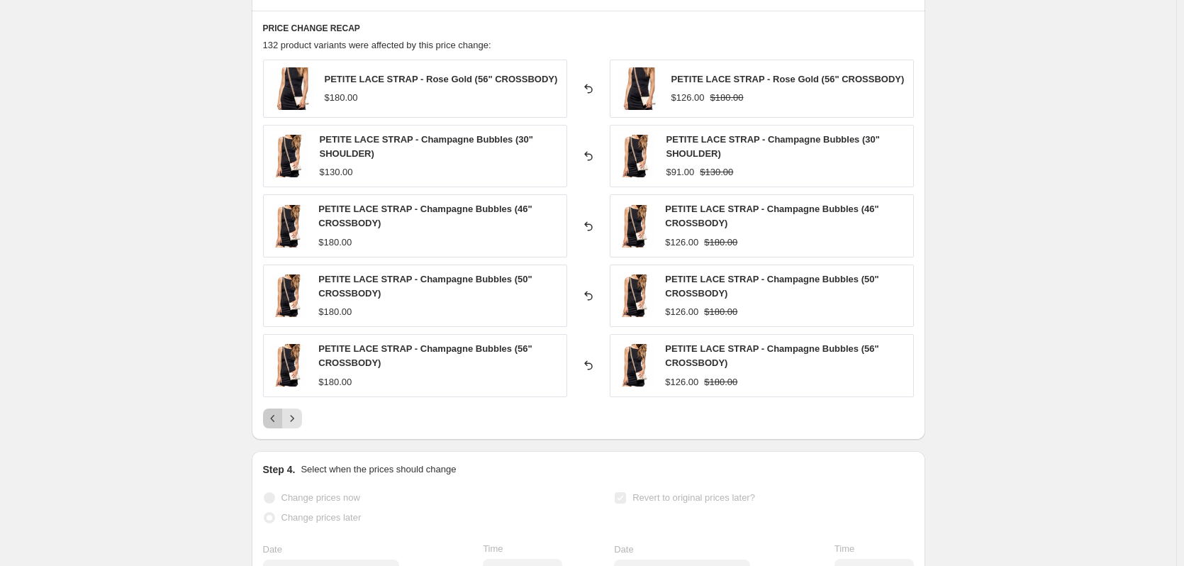
click at [278, 410] on button "Previous" at bounding box center [273, 418] width 20 height 20
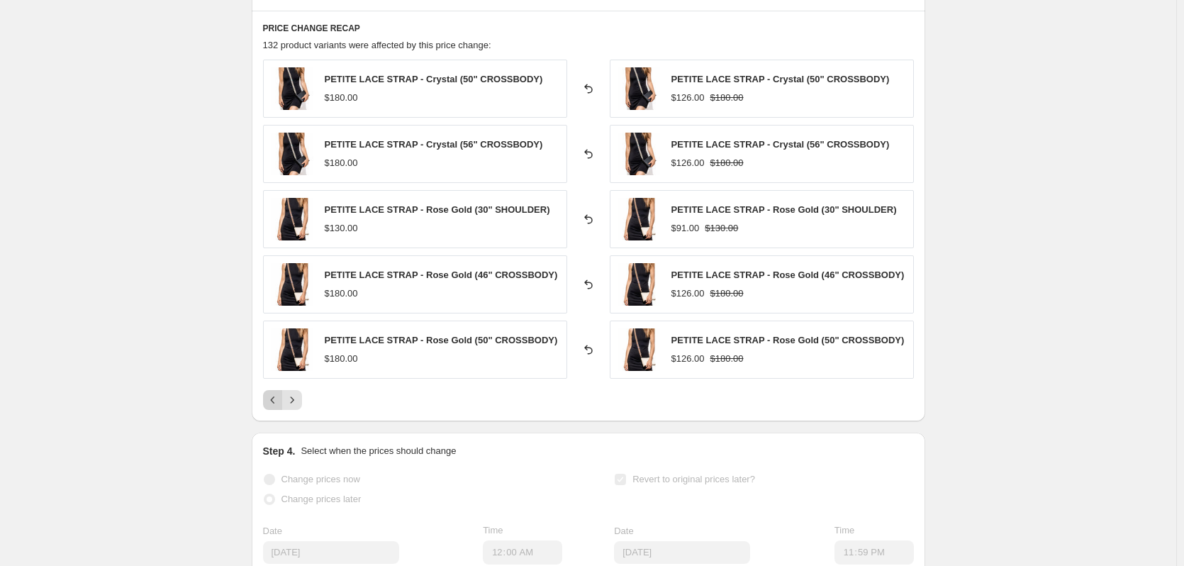
click at [278, 410] on div "PRICE CHANGE RECAP 132 product variants were affected by this price change: PET…" at bounding box center [588, 216] width 673 height 410
click at [272, 402] on icon "Previous" at bounding box center [273, 400] width 14 height 14
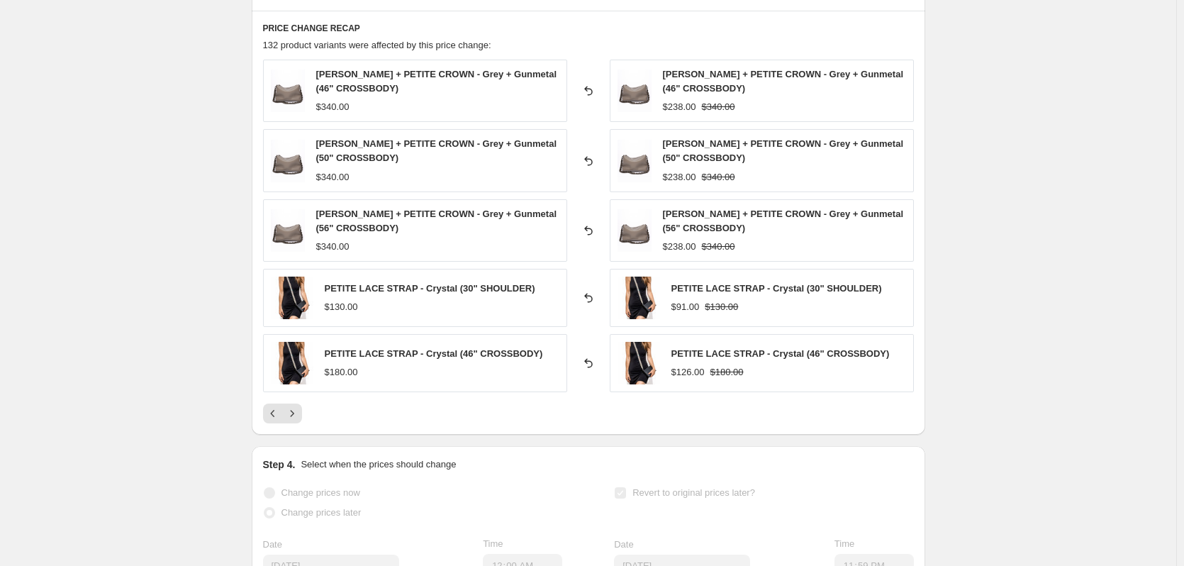
click at [272, 395] on div "DANIELLA BAG + PETITE CROWN - Grey + Gunmetal (46" CROSSBODY) $340.00 Reverted …" at bounding box center [588, 242] width 651 height 364
click at [278, 411] on icon "Previous" at bounding box center [273, 413] width 14 height 14
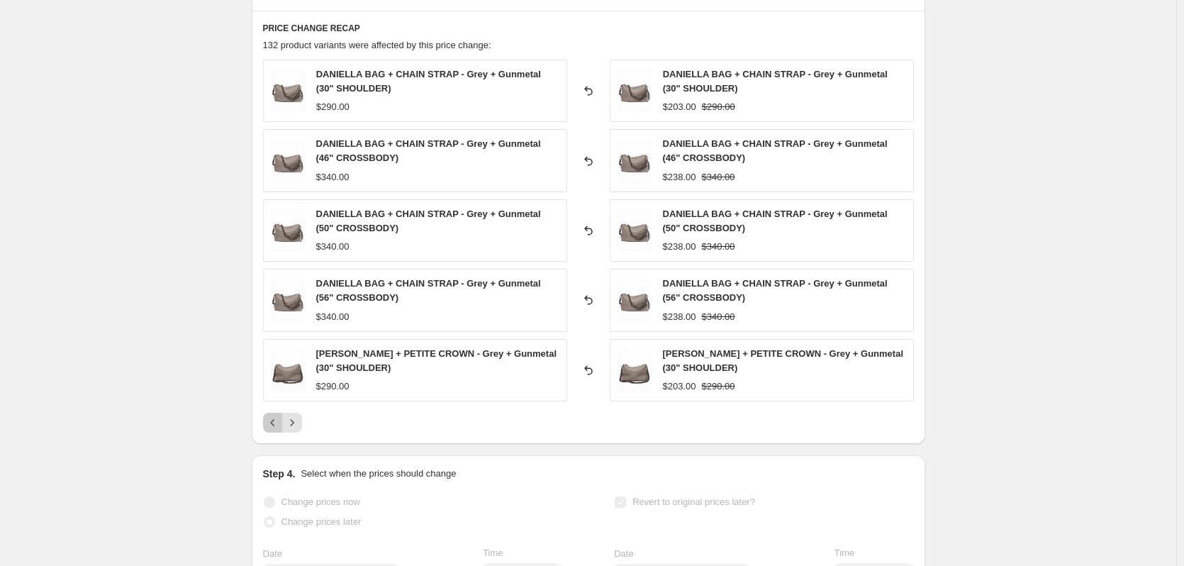
click at [276, 415] on icon "Previous" at bounding box center [273, 422] width 14 height 14
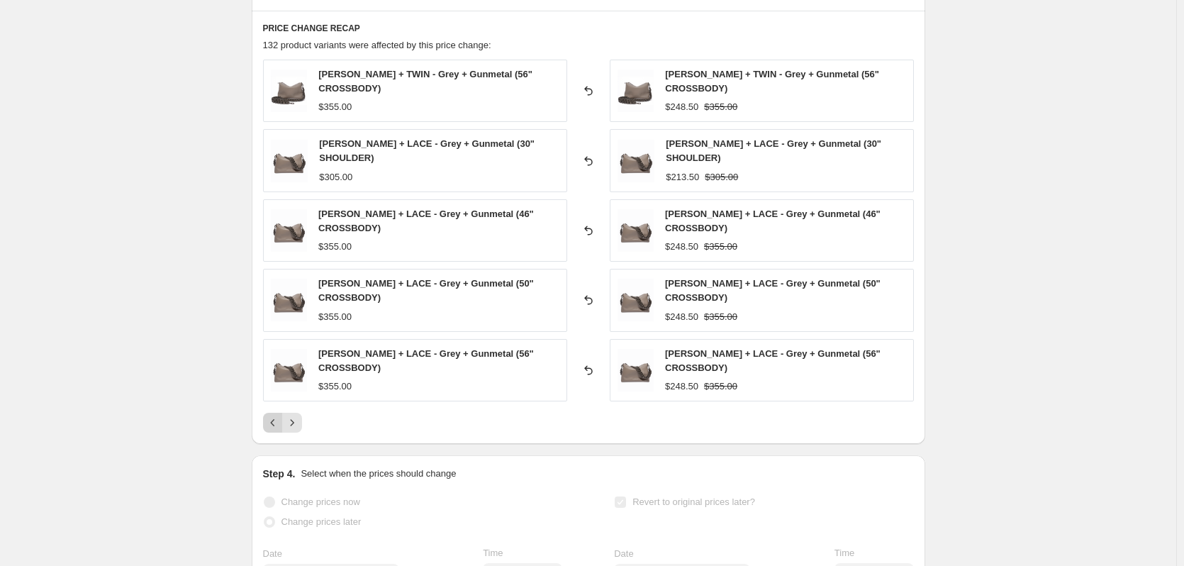
click at [280, 421] on icon "Previous" at bounding box center [273, 422] width 14 height 14
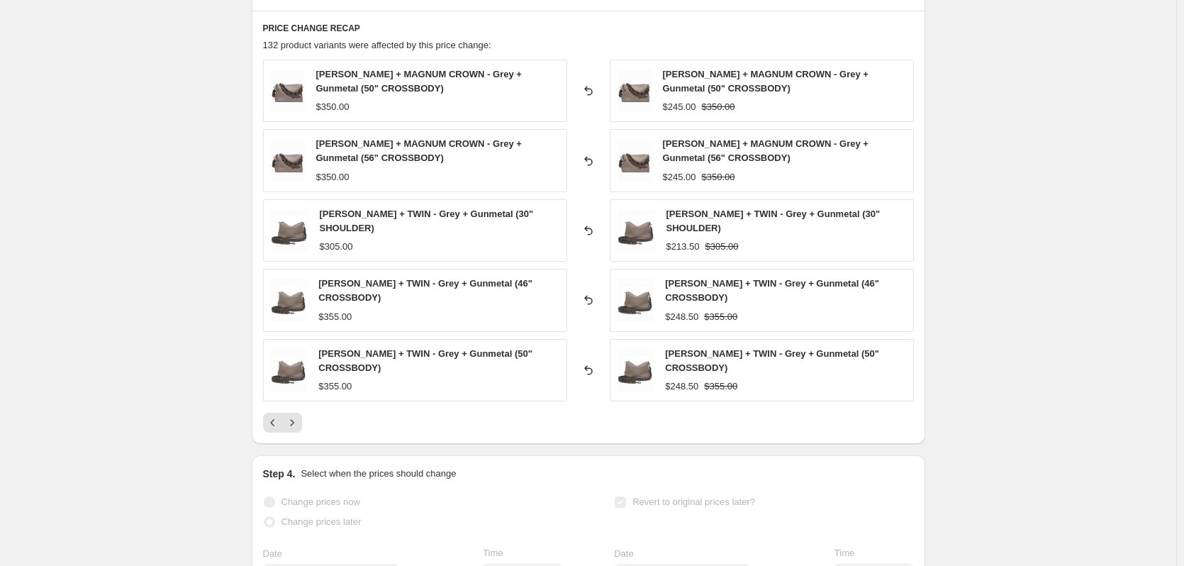
click at [278, 410] on div "DANIELLA BAG + MAGNUM CROWN - Grey + Gunmetal (50" CROSSBODY) $350.00 Reverted …" at bounding box center [588, 246] width 651 height 373
click at [279, 418] on icon "Previous" at bounding box center [273, 422] width 14 height 14
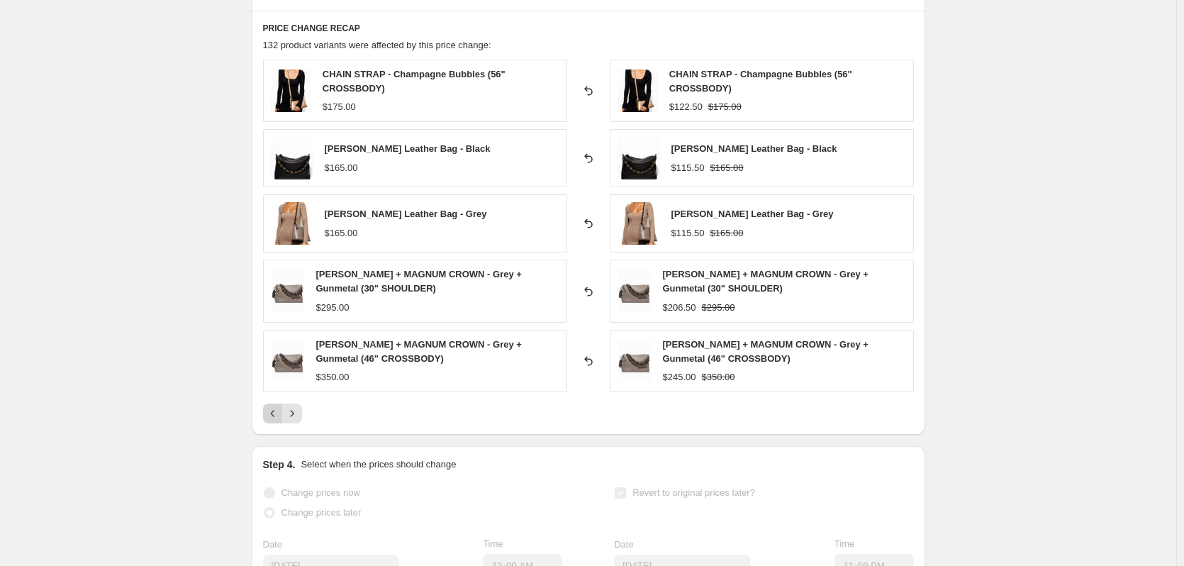
click at [279, 408] on icon "Previous" at bounding box center [273, 413] width 14 height 14
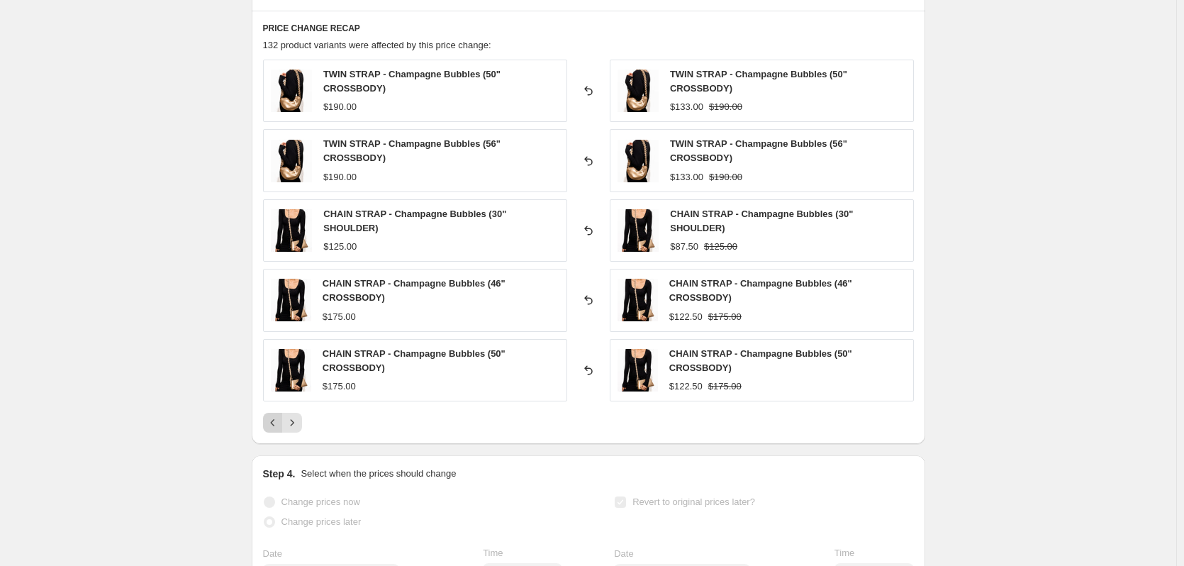
click at [279, 408] on div "TWIN STRAP - Champagne Bubbles (50" CROSSBODY) $190.00 Reverted back TWIN STRAP…" at bounding box center [588, 246] width 651 height 373
click at [280, 420] on icon "Previous" at bounding box center [273, 422] width 14 height 14
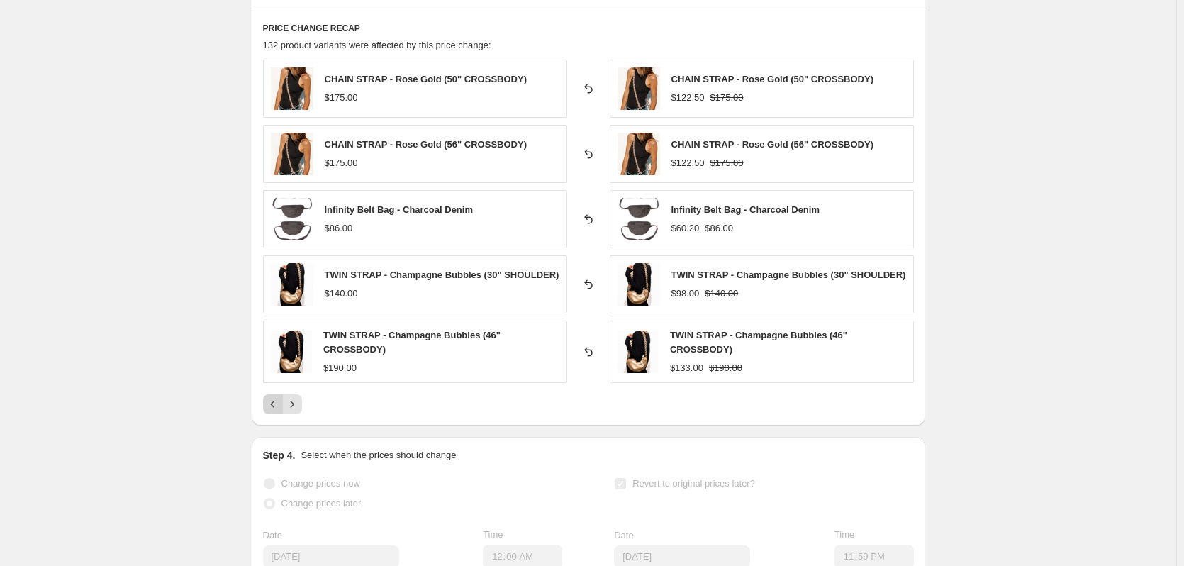
click at [280, 406] on icon "Previous" at bounding box center [273, 404] width 14 height 14
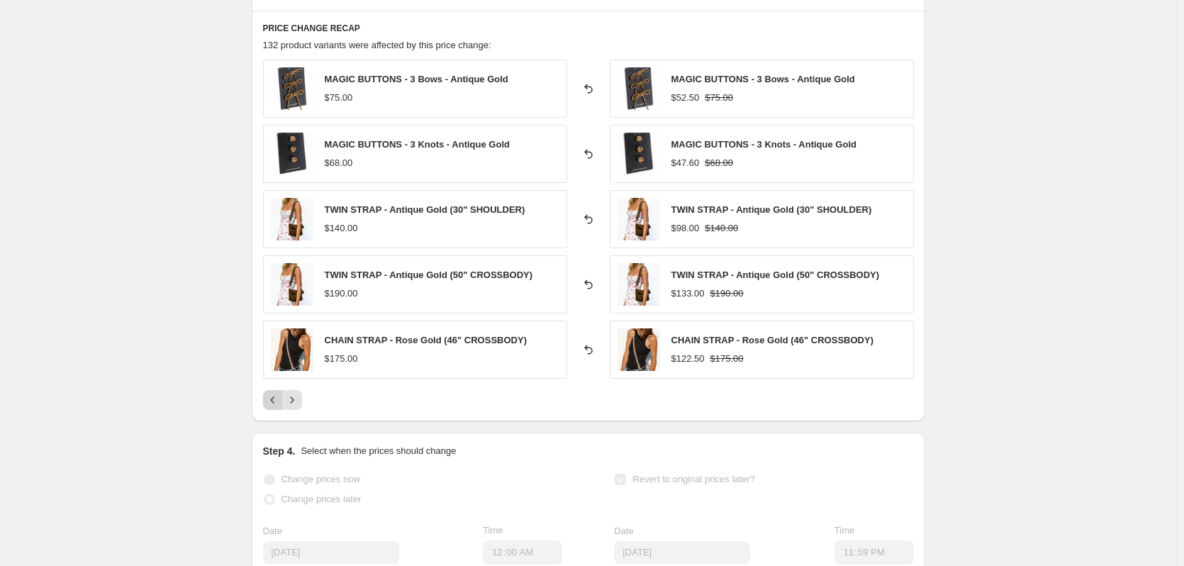
click at [280, 406] on icon "Previous" at bounding box center [273, 400] width 14 height 14
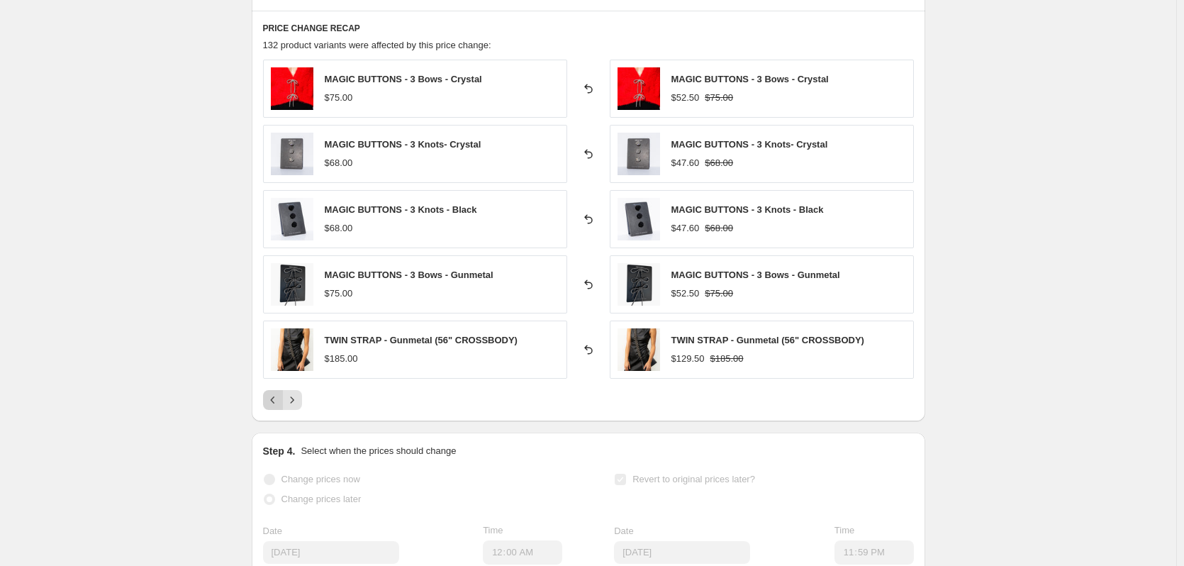
click at [280, 406] on icon "Previous" at bounding box center [273, 400] width 14 height 14
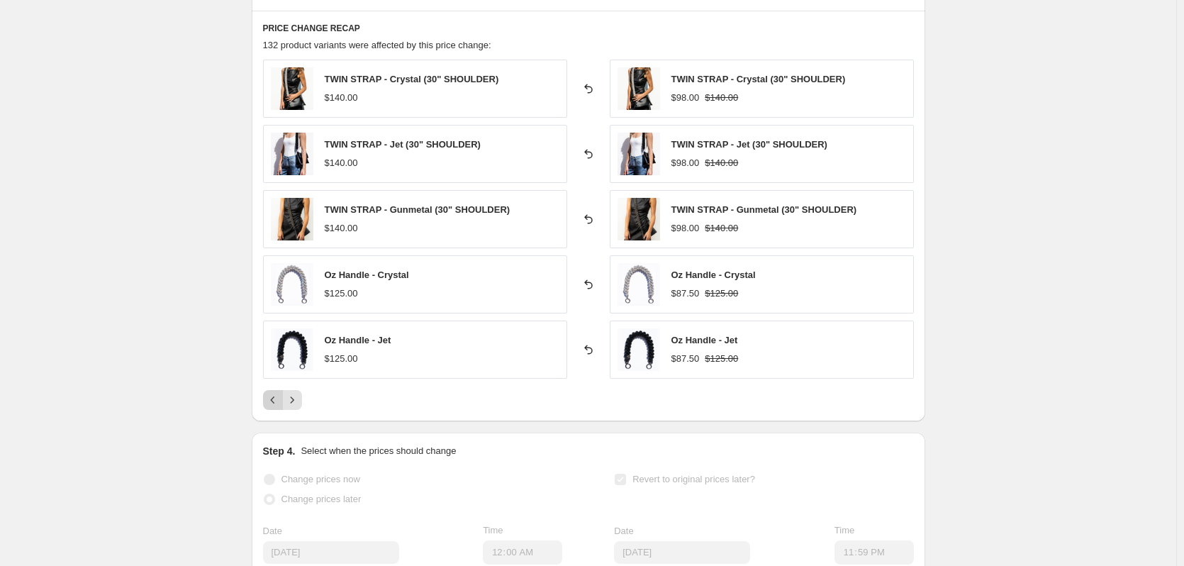
click at [280, 406] on icon "Previous" at bounding box center [273, 400] width 14 height 14
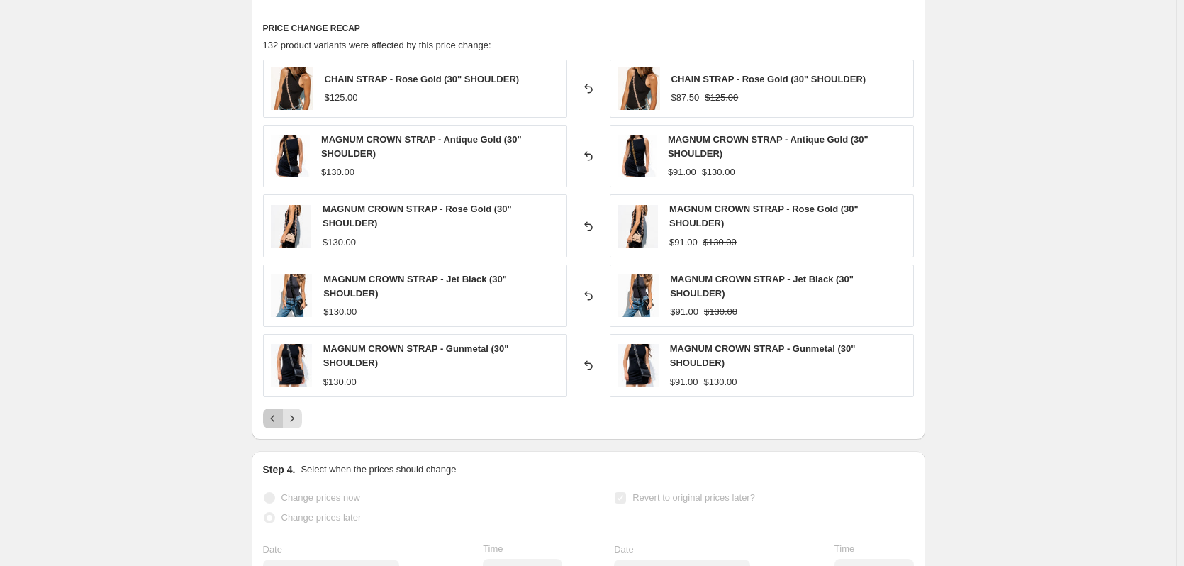
click at [280, 420] on icon "Previous" at bounding box center [273, 418] width 14 height 14
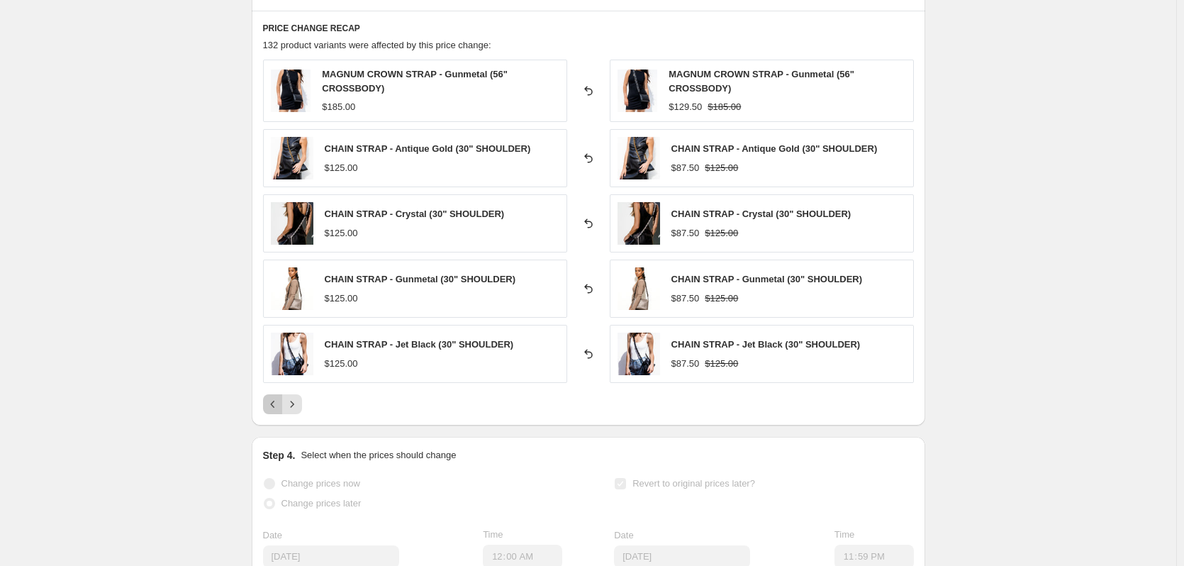
click at [267, 415] on div "PRICE CHANGE RECAP 132 product variants were affected by this price change: MAG…" at bounding box center [588, 218] width 673 height 415
click at [267, 411] on div "Pagination" at bounding box center [273, 404] width 20 height 20
click at [269, 407] on icon "Previous" at bounding box center [273, 404] width 14 height 14
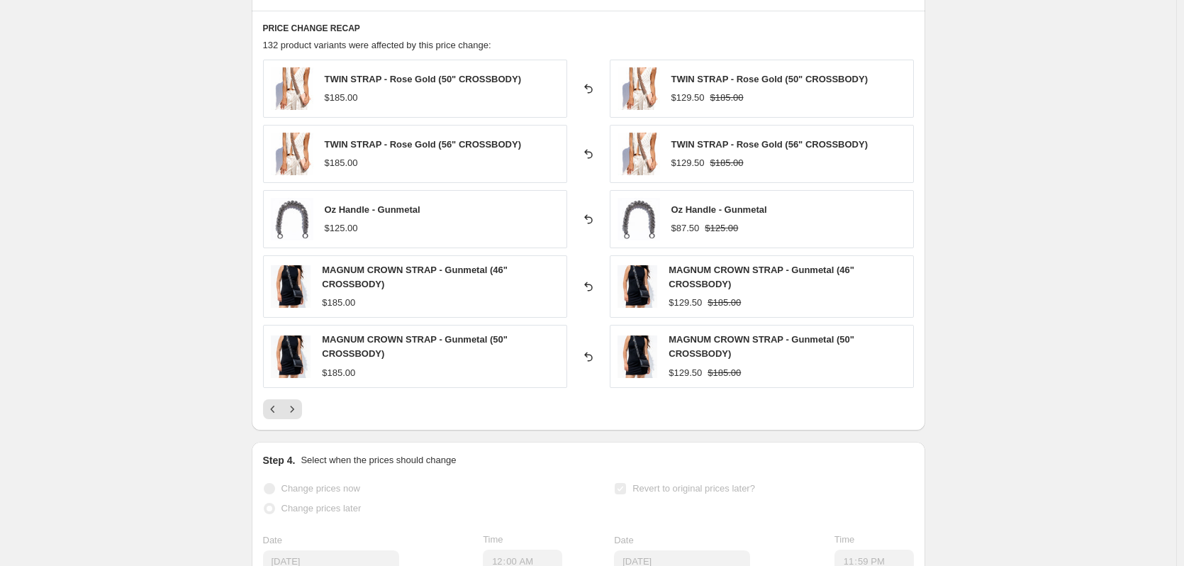
click at [279, 415] on icon "Previous" at bounding box center [273, 409] width 14 height 14
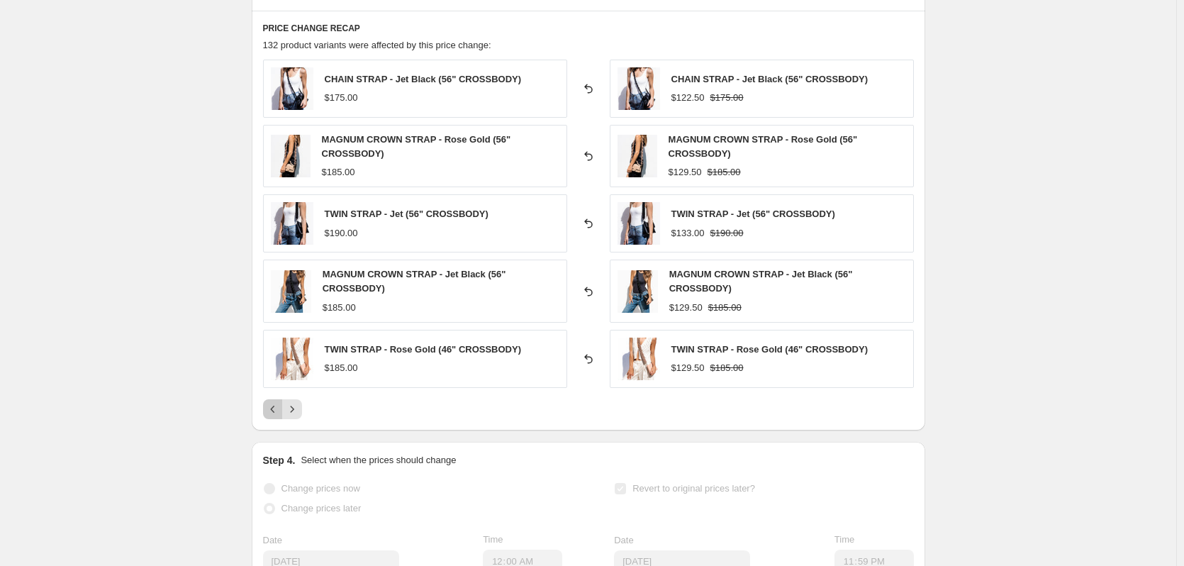
click at [279, 415] on icon "Previous" at bounding box center [273, 409] width 14 height 14
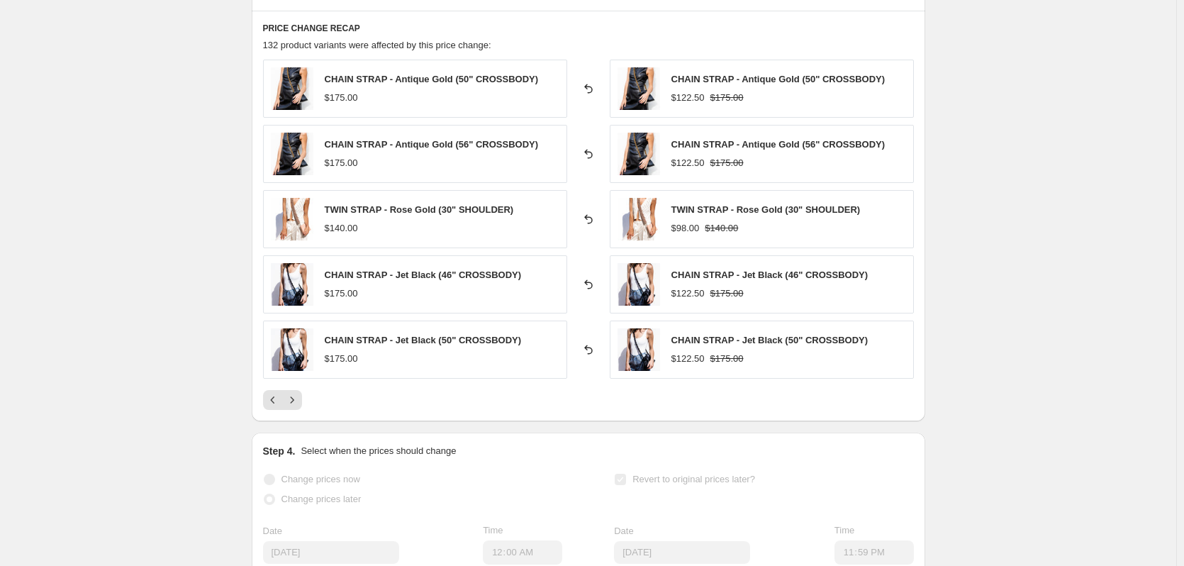
click at [279, 415] on div "PRICE CHANGE RECAP 132 product variants were affected by this price change: CHA…" at bounding box center [588, 216] width 673 height 410
click at [279, 399] on icon "Previous" at bounding box center [273, 400] width 14 height 14
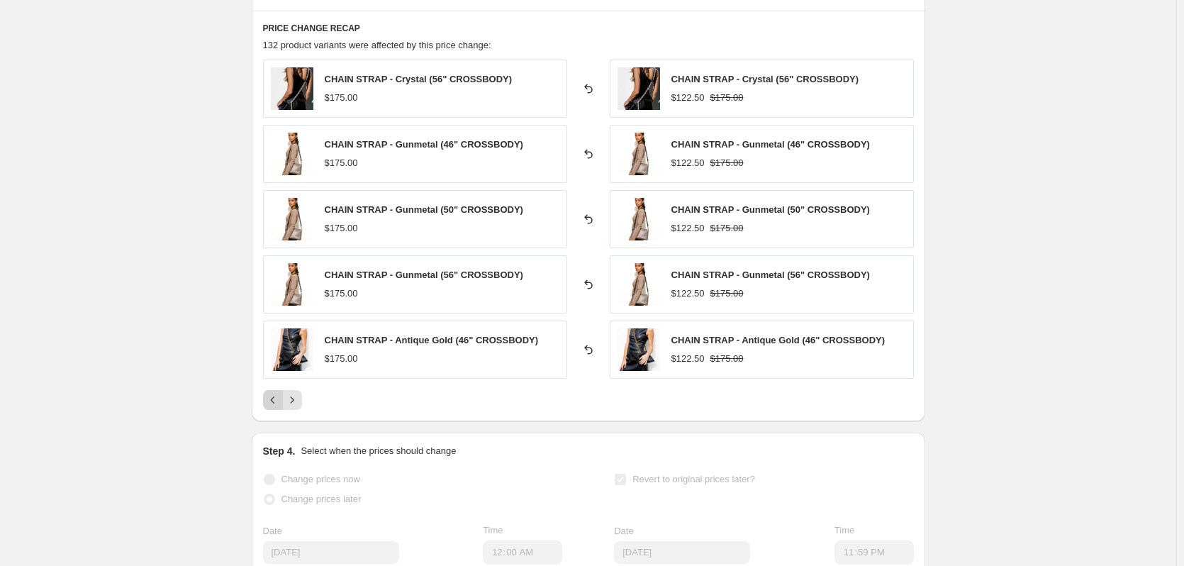
click at [274, 401] on icon "Previous" at bounding box center [272, 399] width 4 height 7
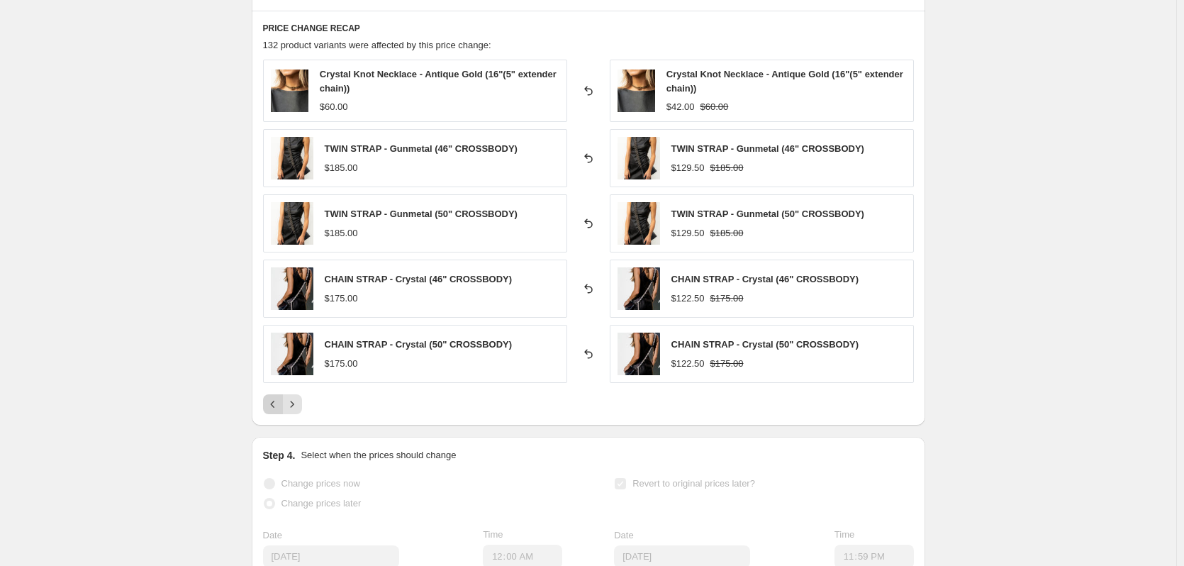
click at [280, 398] on icon "Previous" at bounding box center [273, 404] width 14 height 14
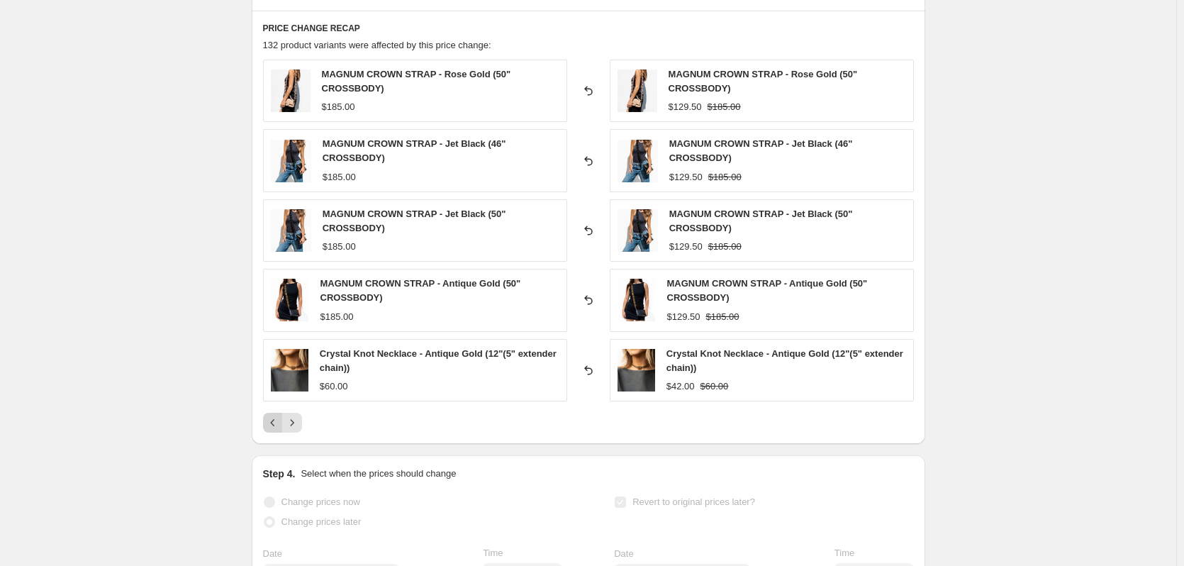
click at [282, 398] on div "Crystal Knot Necklace - Antique Gold (12"(5" extender chain)) $60.00" at bounding box center [415, 370] width 304 height 62
click at [280, 418] on icon "Previous" at bounding box center [273, 422] width 14 height 14
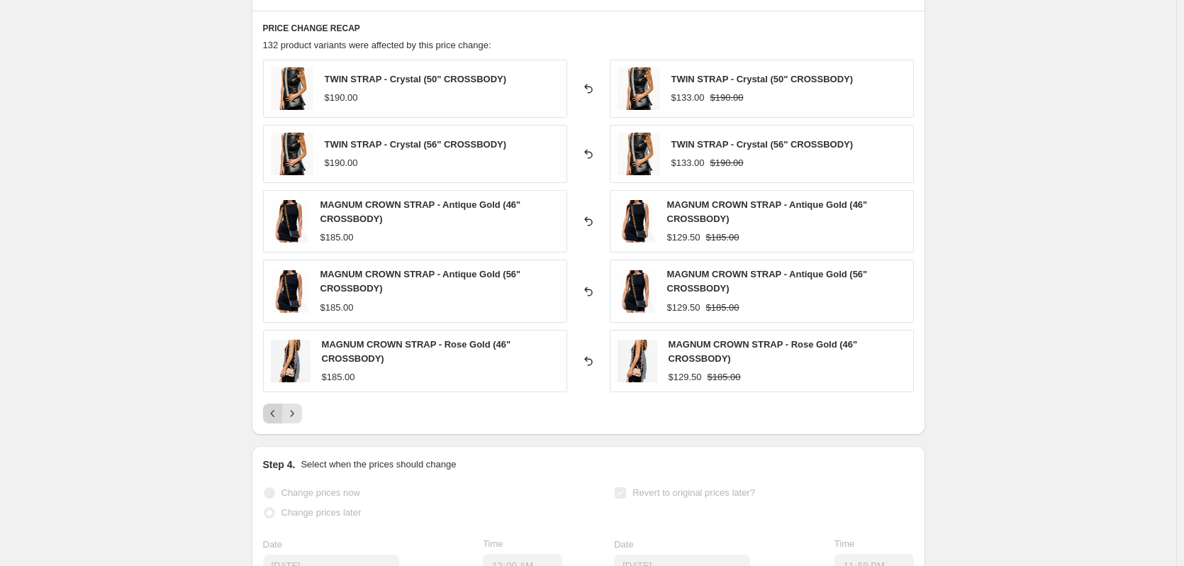
click at [280, 413] on icon "Previous" at bounding box center [273, 413] width 14 height 14
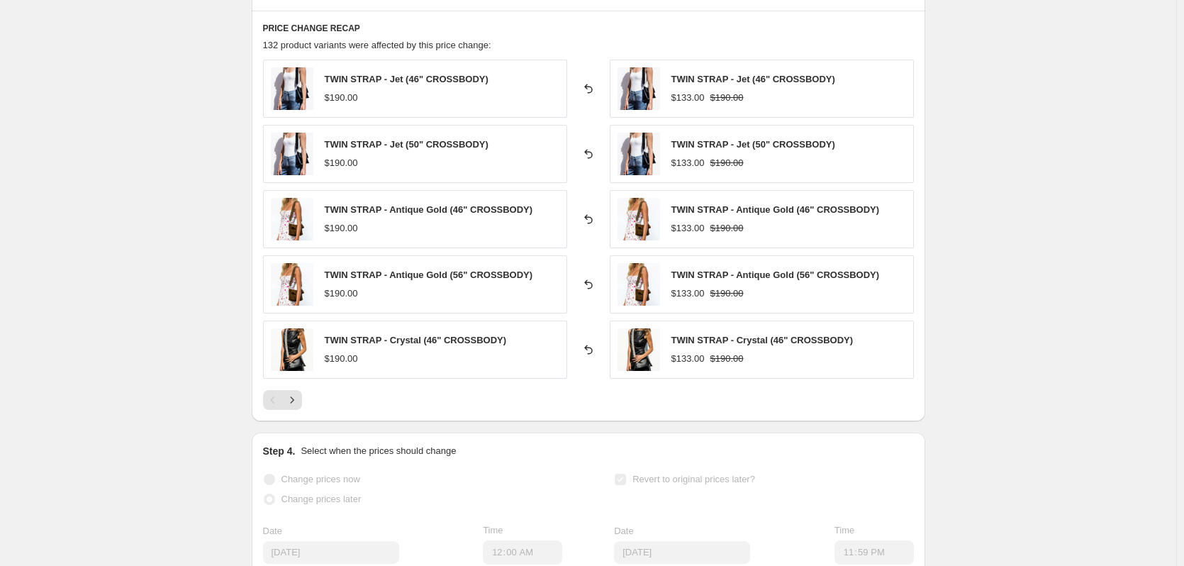
click at [282, 400] on div "Pagination" at bounding box center [273, 400] width 20 height 20
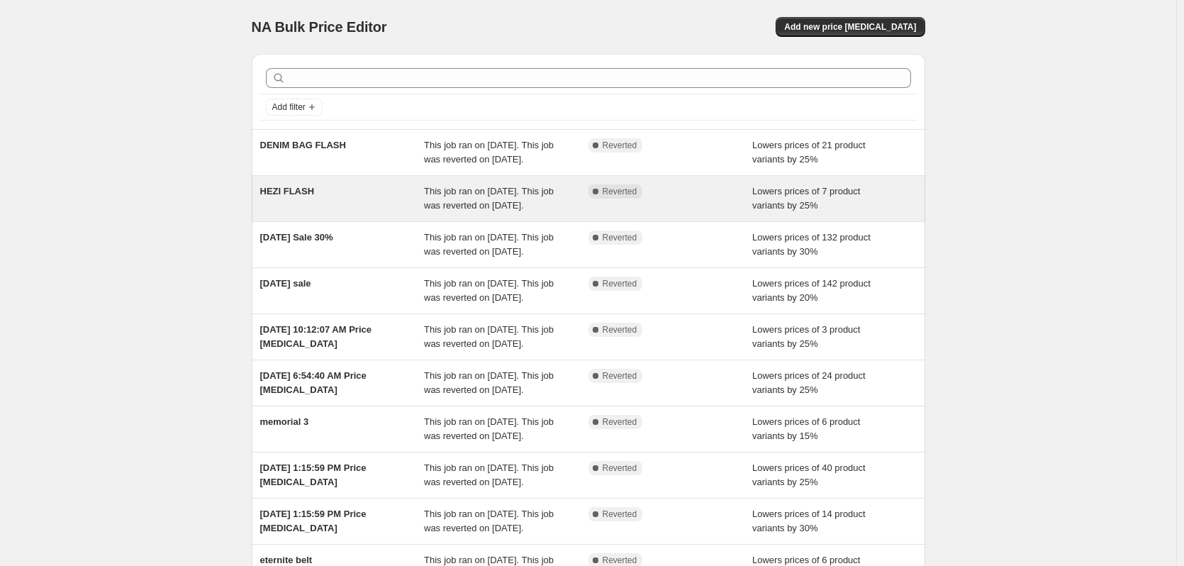
scroll to position [71, 0]
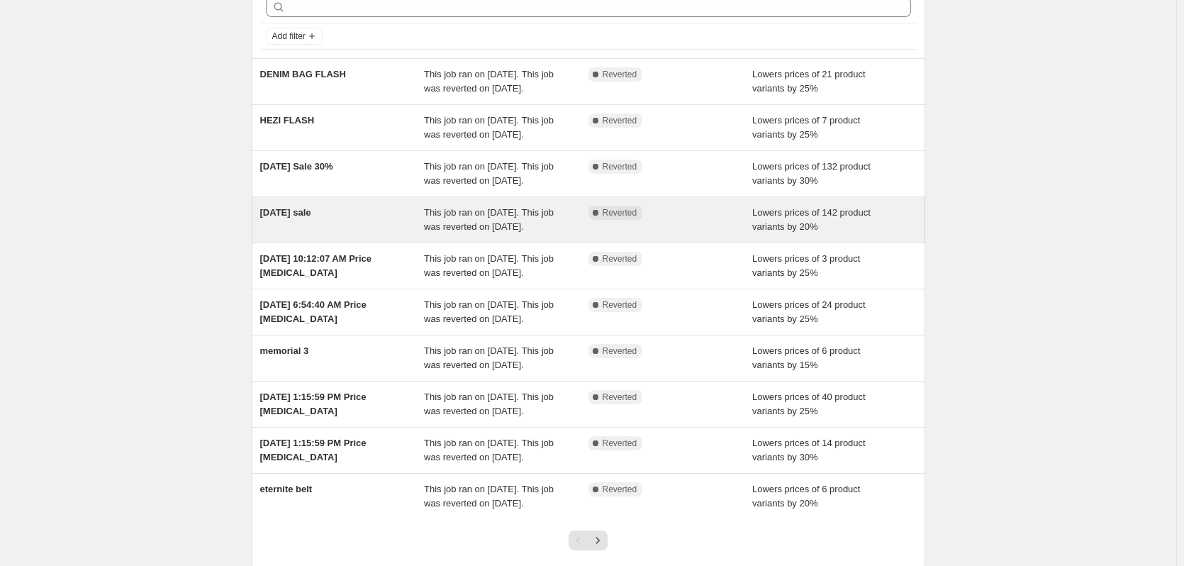
click at [299, 218] on span "[DATE] sale" at bounding box center [285, 212] width 51 height 11
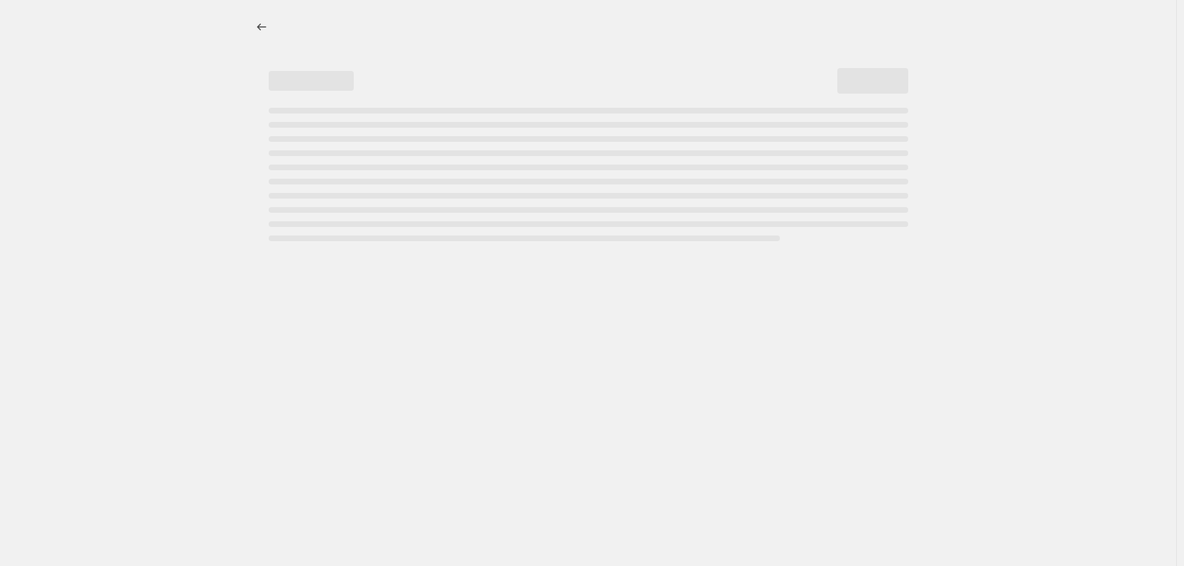
select select "percentage"
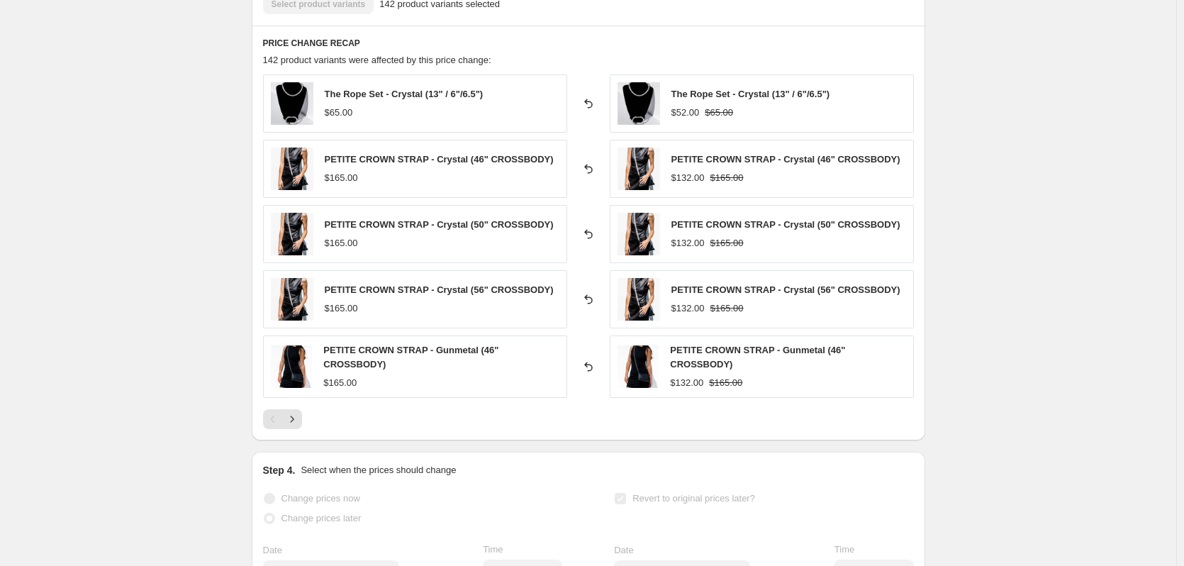
scroll to position [992, 0]
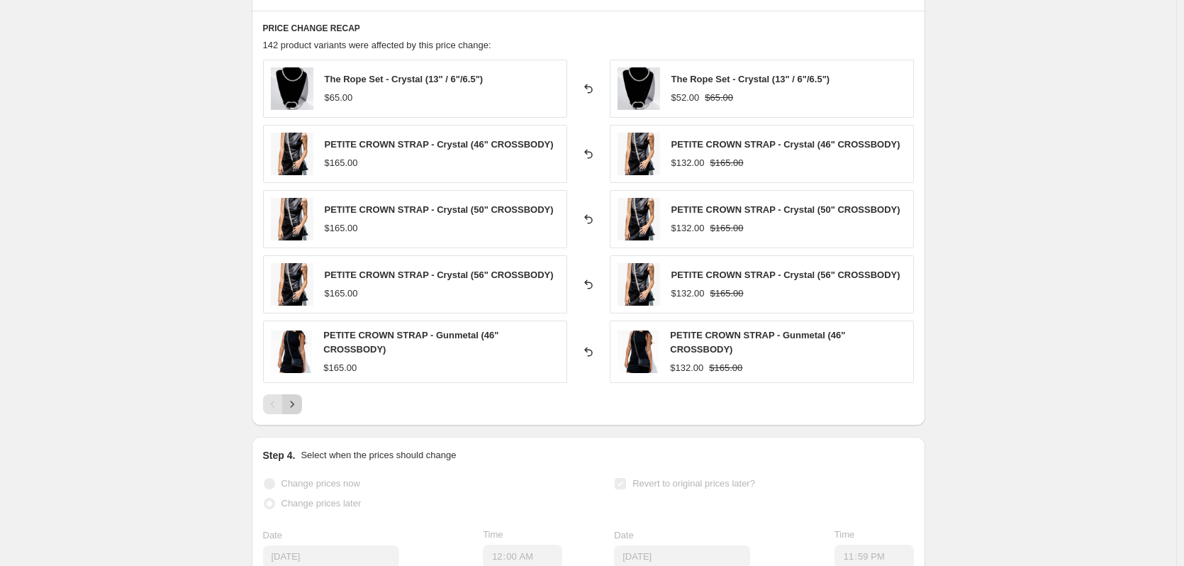
click at [299, 400] on icon "Next" at bounding box center [292, 404] width 14 height 14
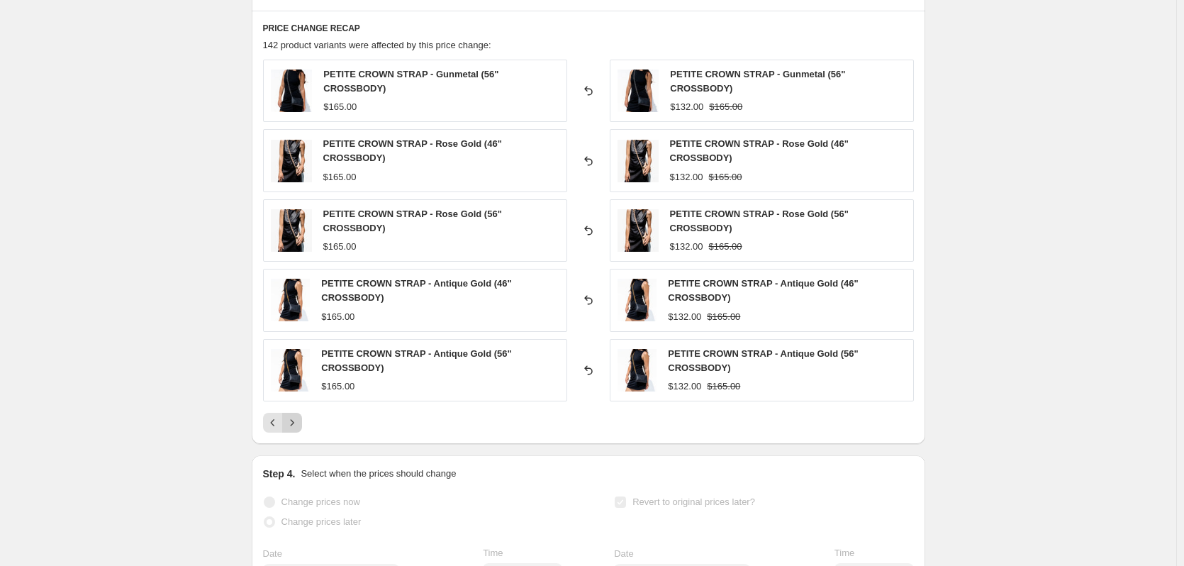
click at [293, 419] on icon "Next" at bounding box center [292, 422] width 14 height 14
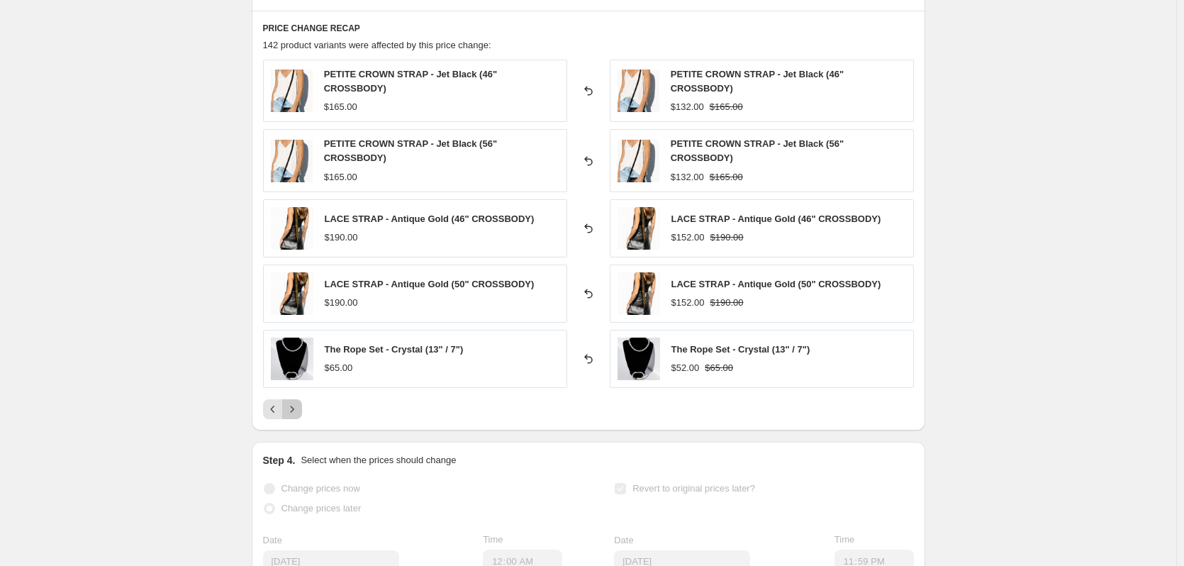
click at [299, 405] on icon "Next" at bounding box center [292, 409] width 14 height 14
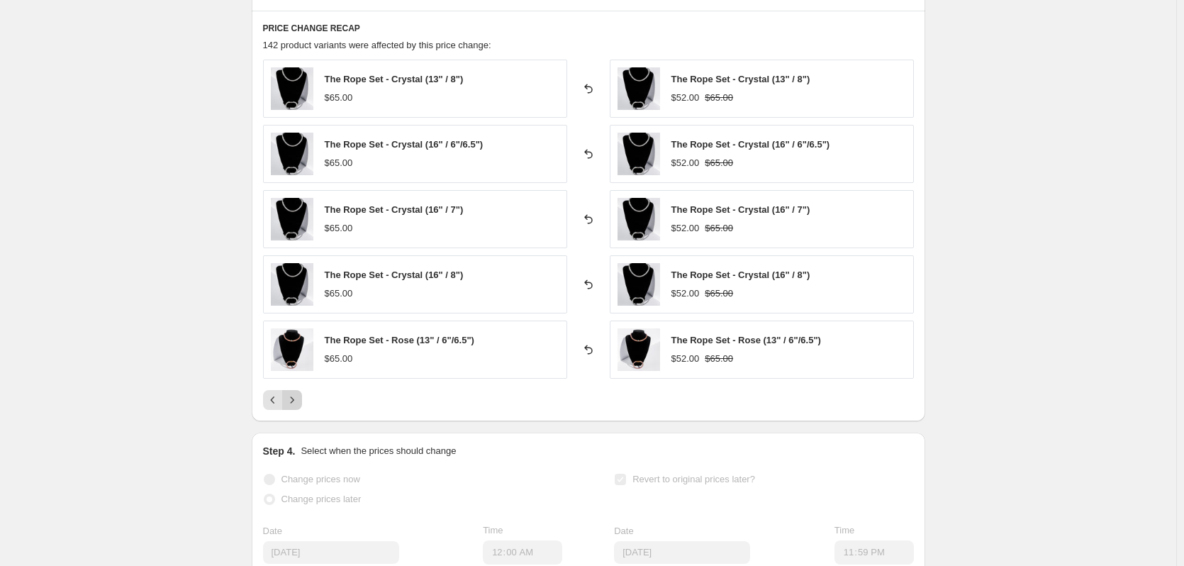
click at [299, 405] on icon "Next" at bounding box center [292, 400] width 14 height 14
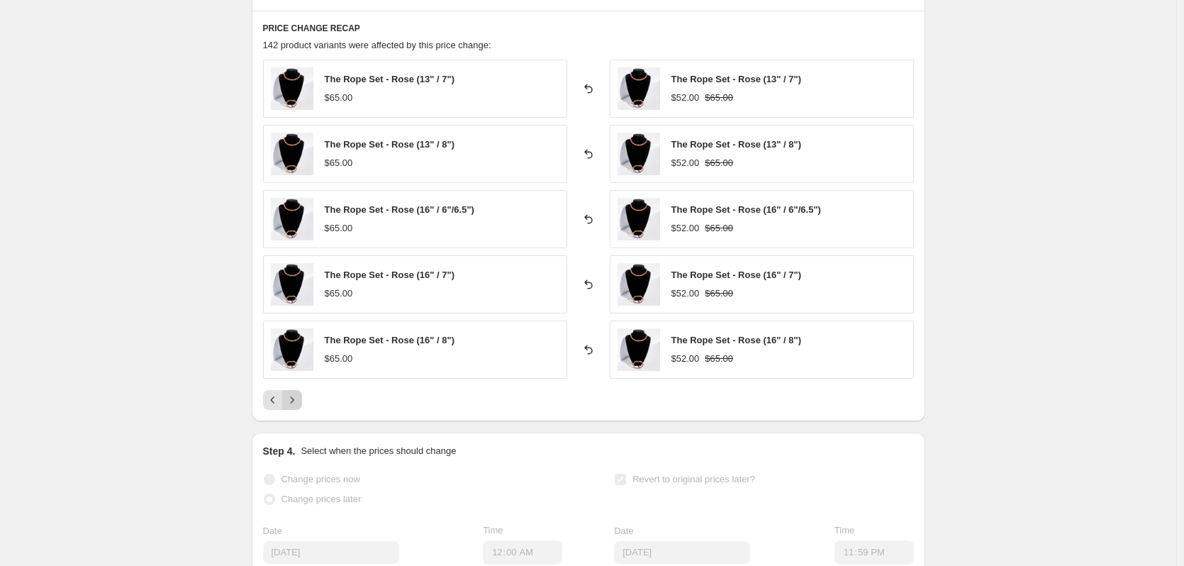
click at [299, 405] on icon "Next" at bounding box center [292, 400] width 14 height 14
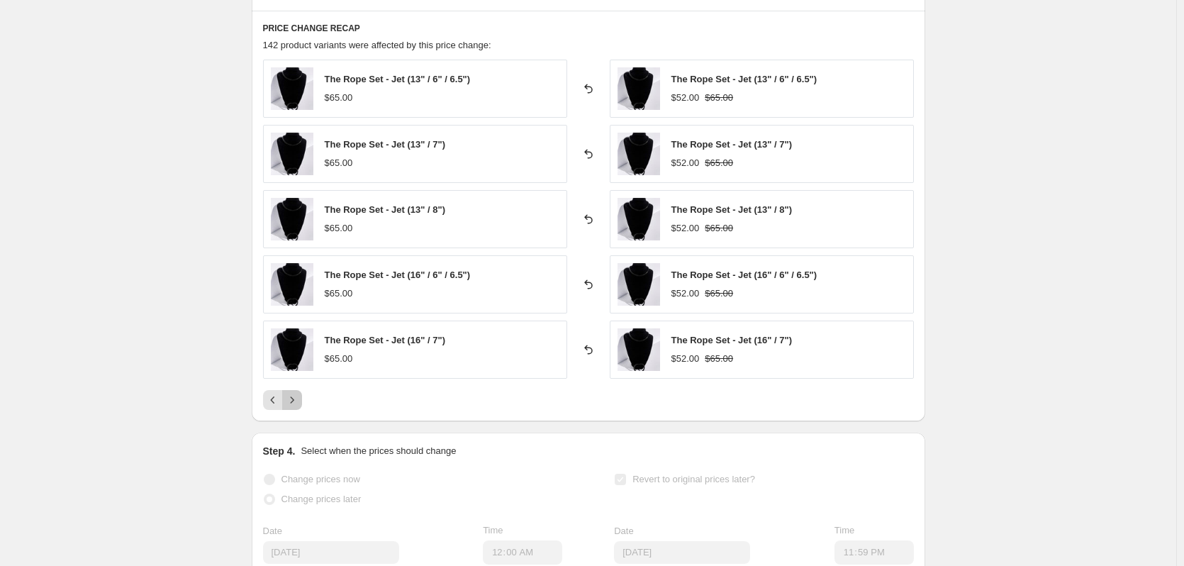
click at [296, 388] on div "The Rope Set - Jet (13" / 6" / 6.5") $65.00 Reverted back The Rope Set - Jet (1…" at bounding box center [588, 235] width 651 height 350
click at [299, 398] on icon "Next" at bounding box center [292, 400] width 14 height 14
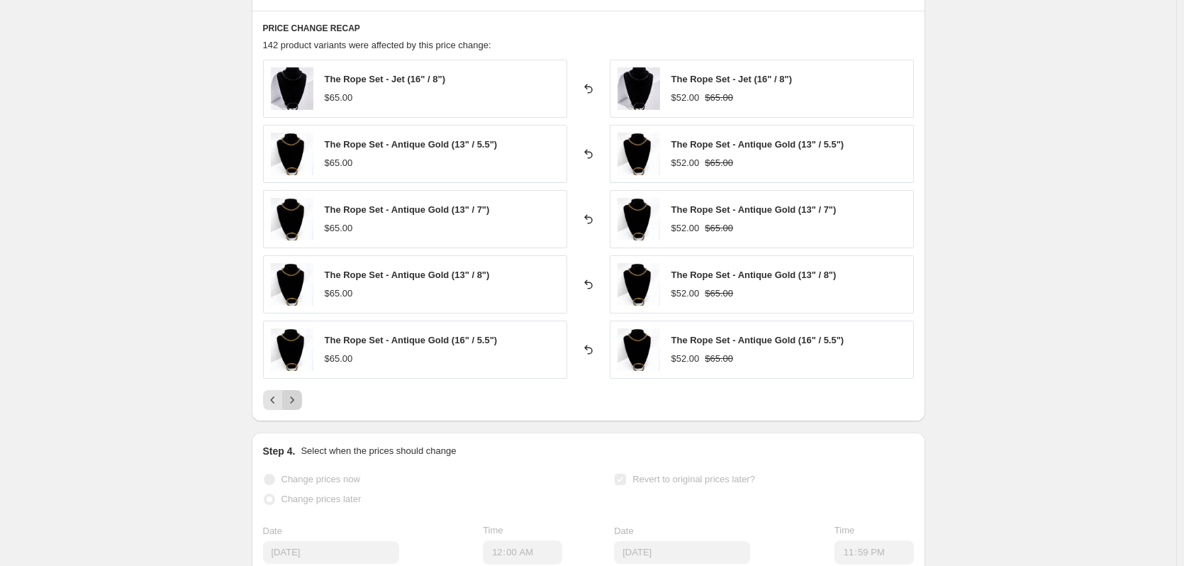
click at [299, 398] on icon "Next" at bounding box center [292, 400] width 14 height 14
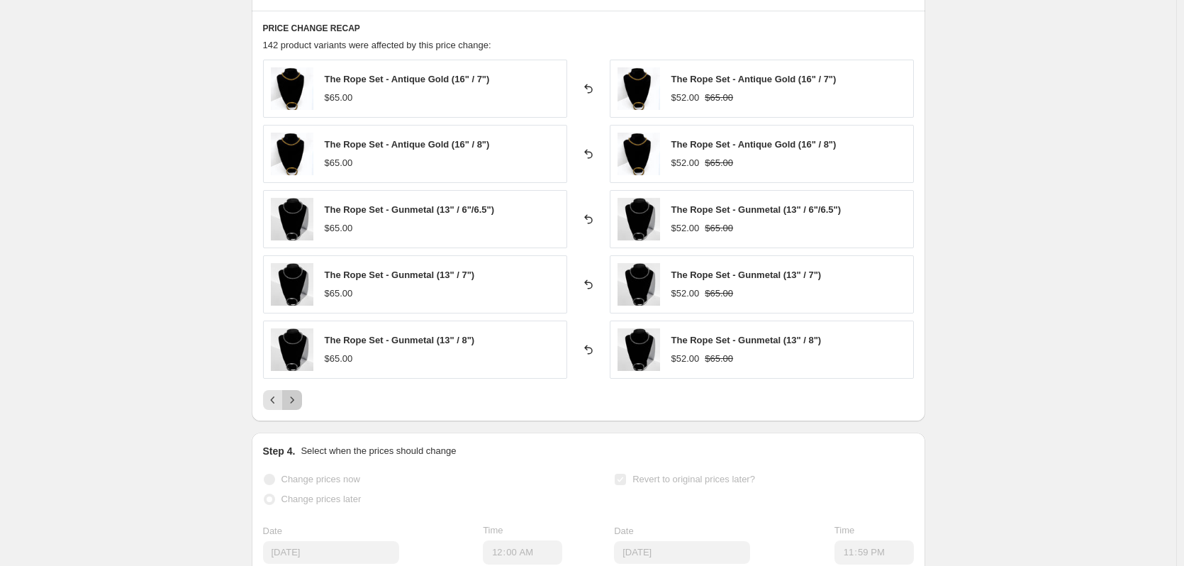
click at [299, 398] on icon "Next" at bounding box center [292, 400] width 14 height 14
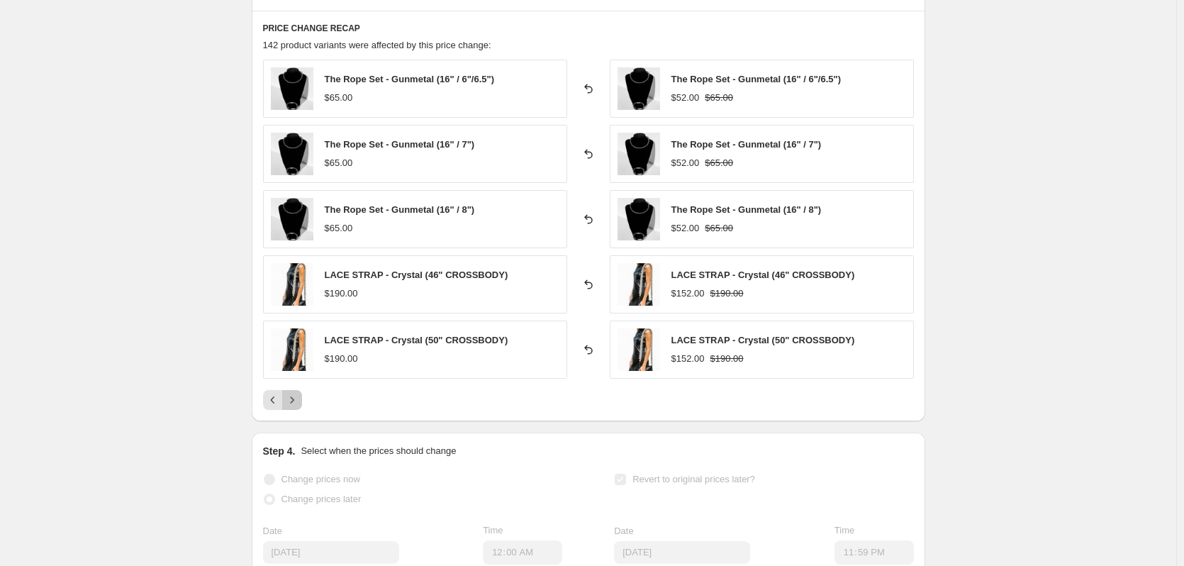
click at [299, 398] on icon "Next" at bounding box center [292, 400] width 14 height 14
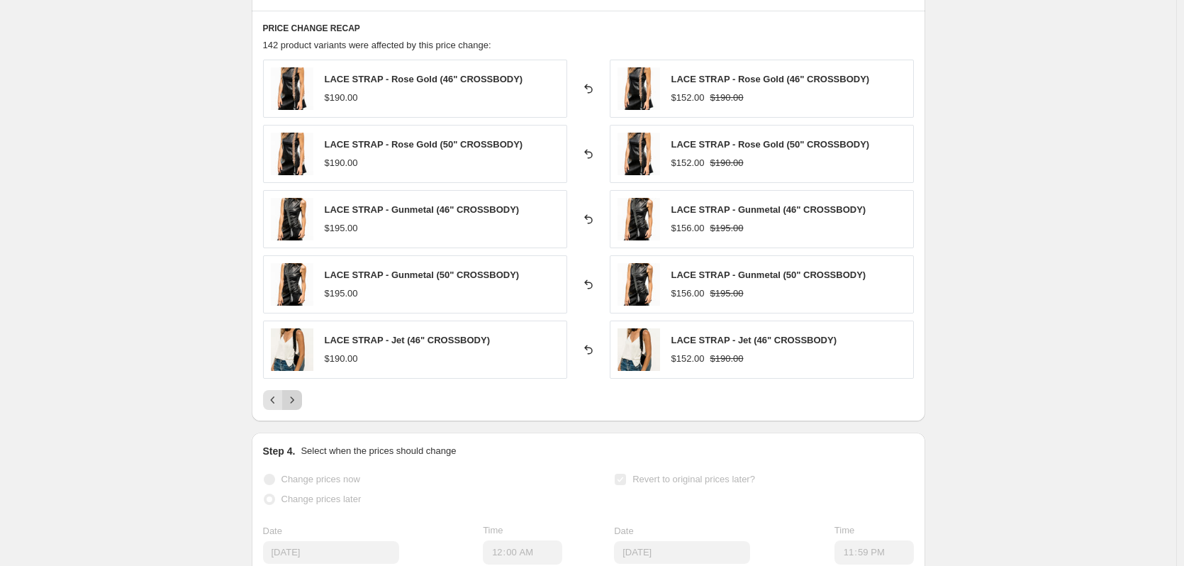
click at [299, 398] on icon "Next" at bounding box center [292, 400] width 14 height 14
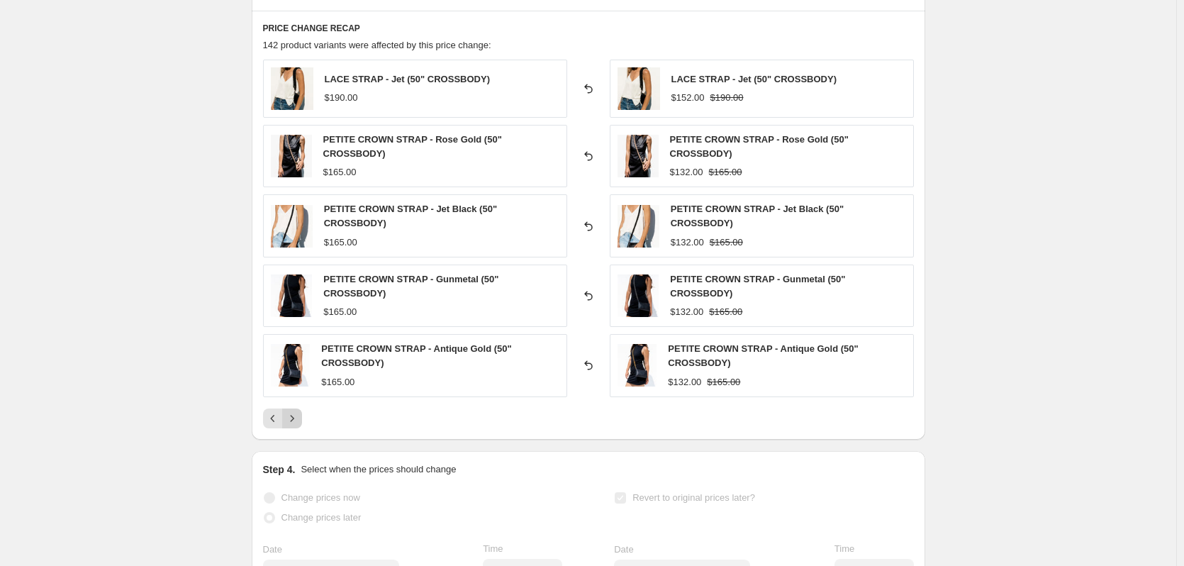
click at [298, 422] on icon "Next" at bounding box center [292, 418] width 14 height 14
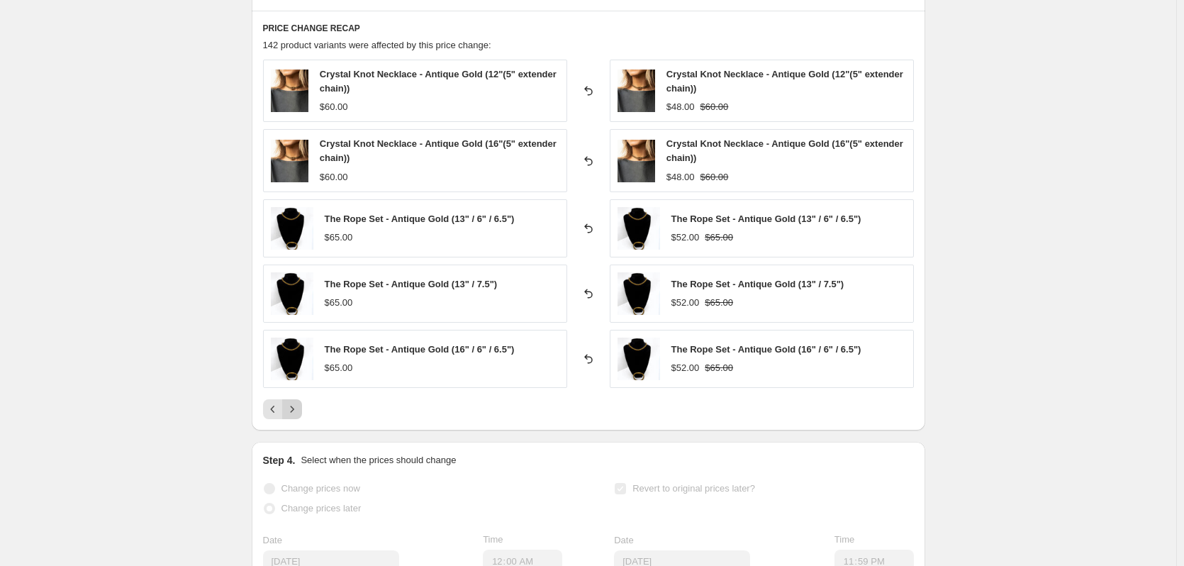
click at [298, 422] on div "PRICE CHANGE RECAP 142 product variants were affected by this price change: Cry…" at bounding box center [588, 221] width 673 height 420
click at [298, 413] on icon "Next" at bounding box center [292, 409] width 14 height 14
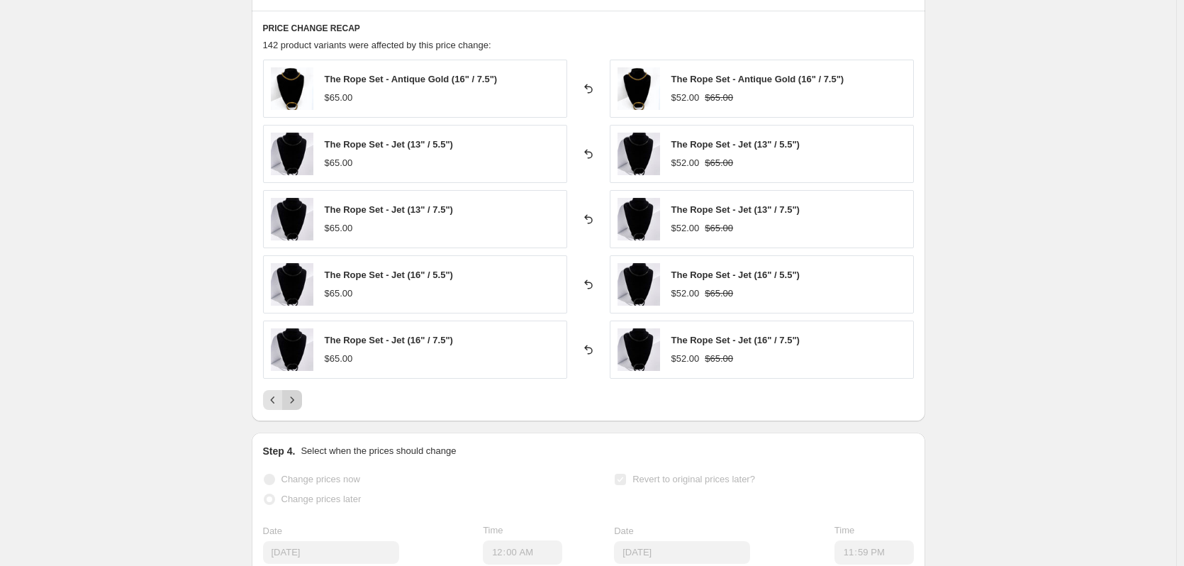
click at [298, 406] on button "Next" at bounding box center [292, 400] width 20 height 20
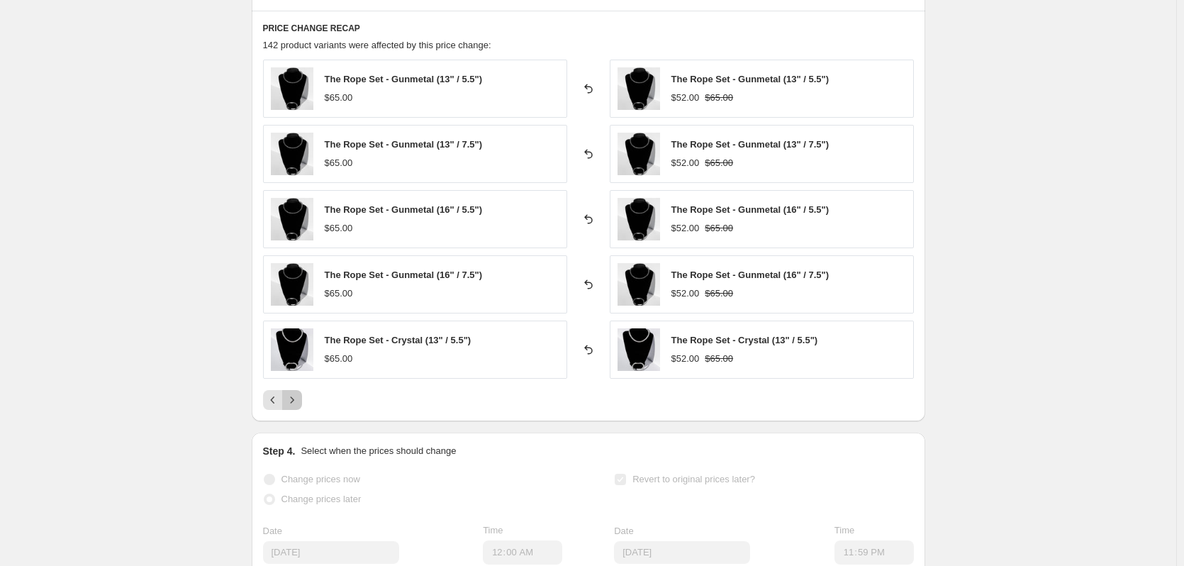
click at [298, 406] on icon "Next" at bounding box center [292, 400] width 14 height 14
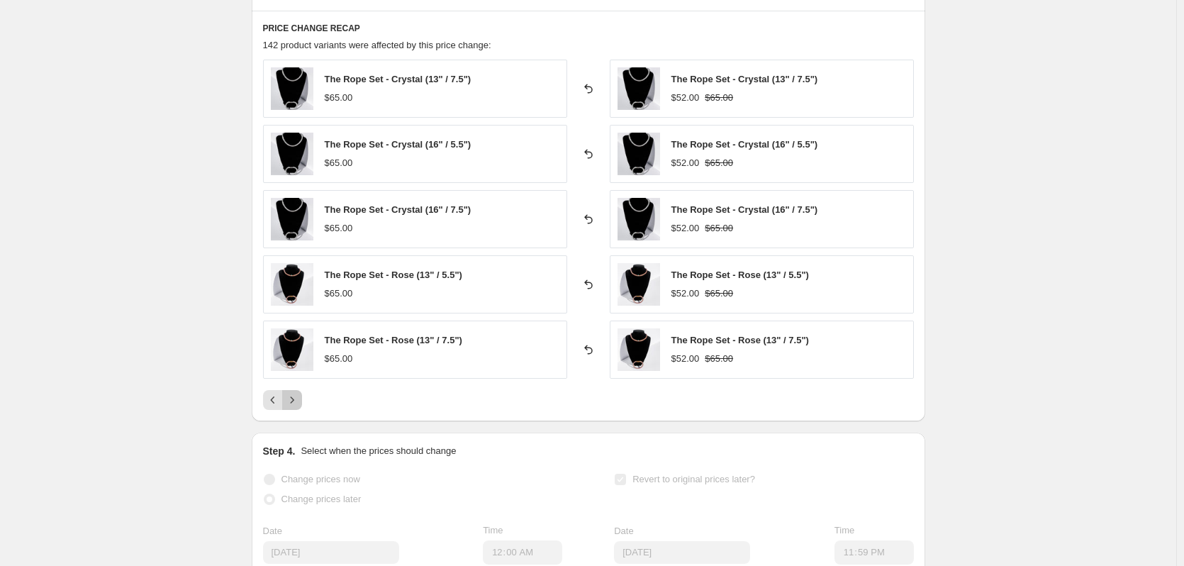
click at [298, 406] on icon "Next" at bounding box center [292, 400] width 14 height 14
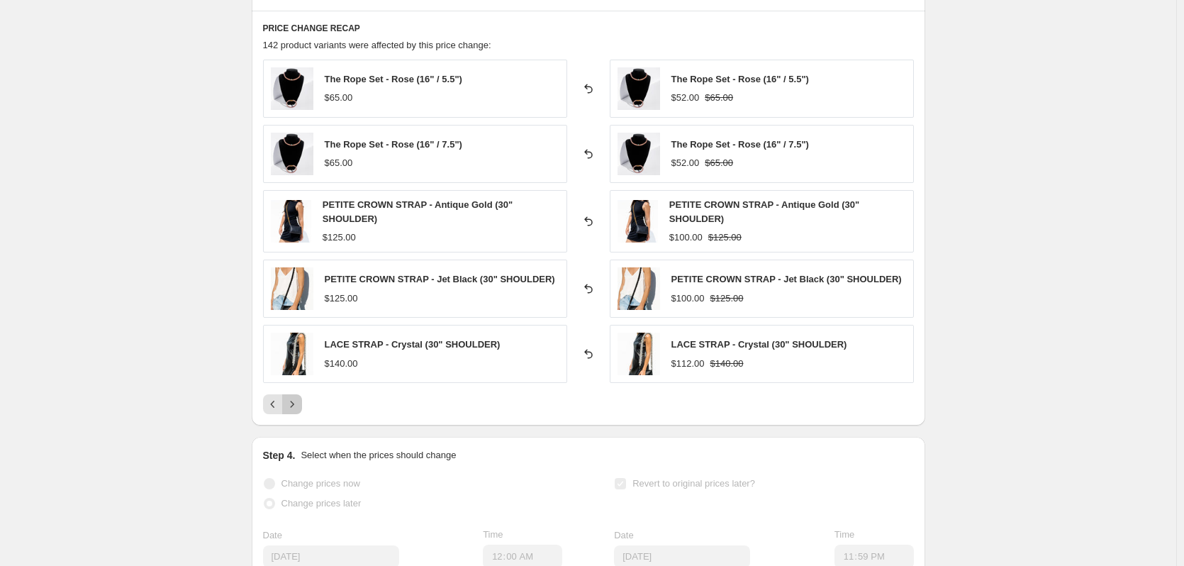
click at [291, 410] on icon "Next" at bounding box center [292, 404] width 14 height 14
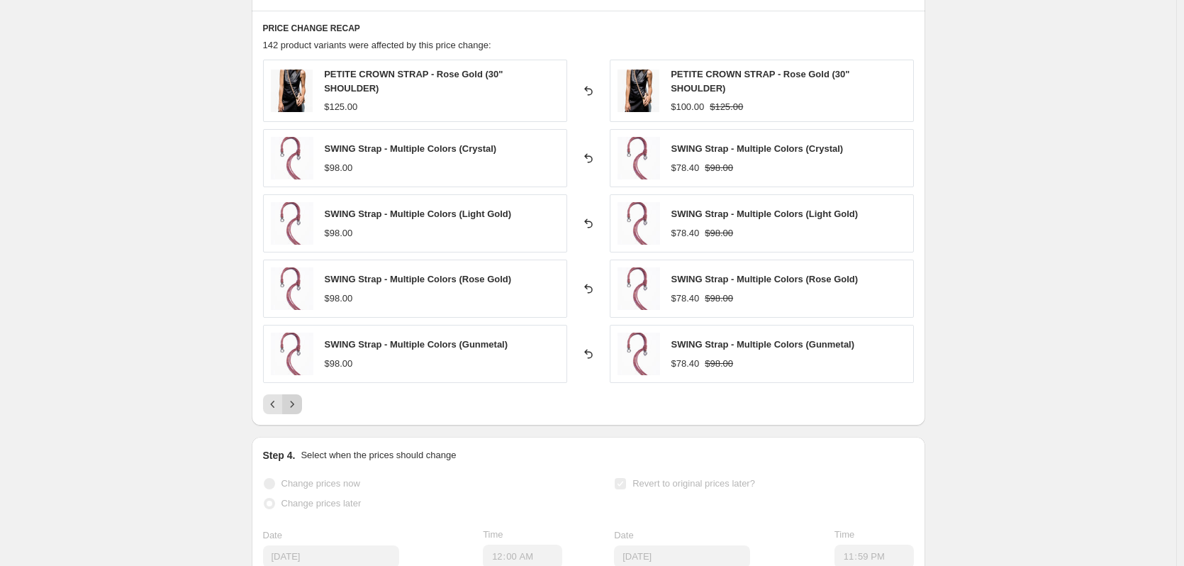
click at [291, 410] on icon "Next" at bounding box center [292, 404] width 14 height 14
